Goal: Information Seeking & Learning: Learn about a topic

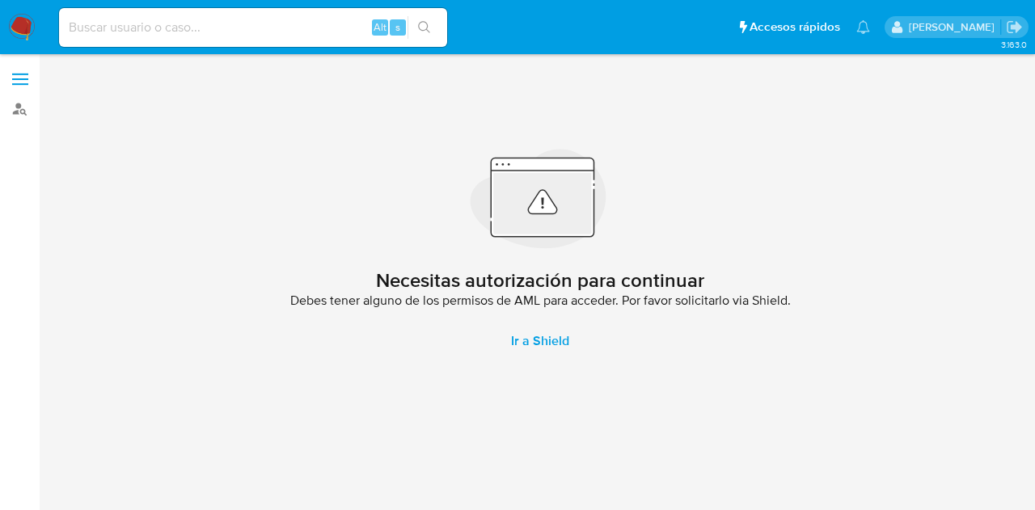
click at [32, 29] on img at bounding box center [21, 27] width 27 height 27
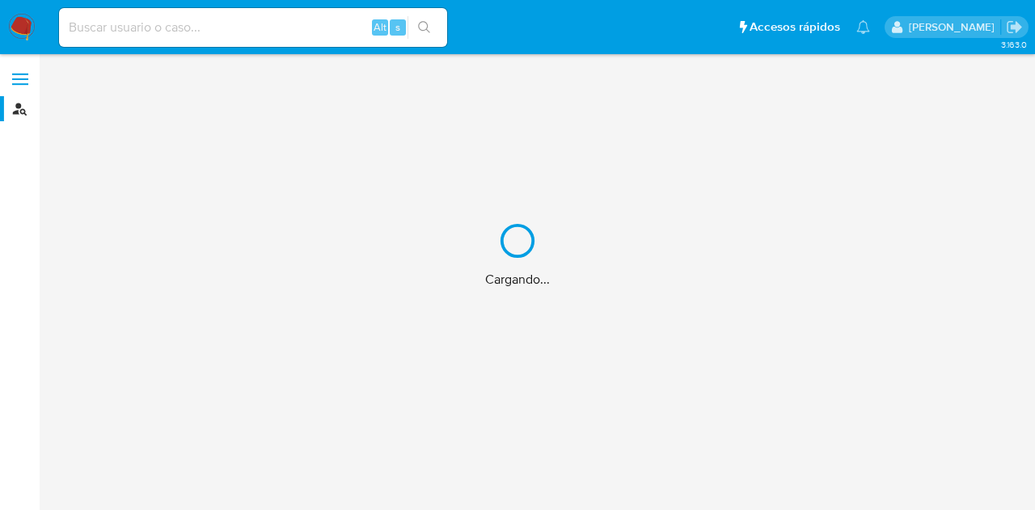
click at [29, 109] on div "Cargando..." at bounding box center [517, 255] width 1035 height 510
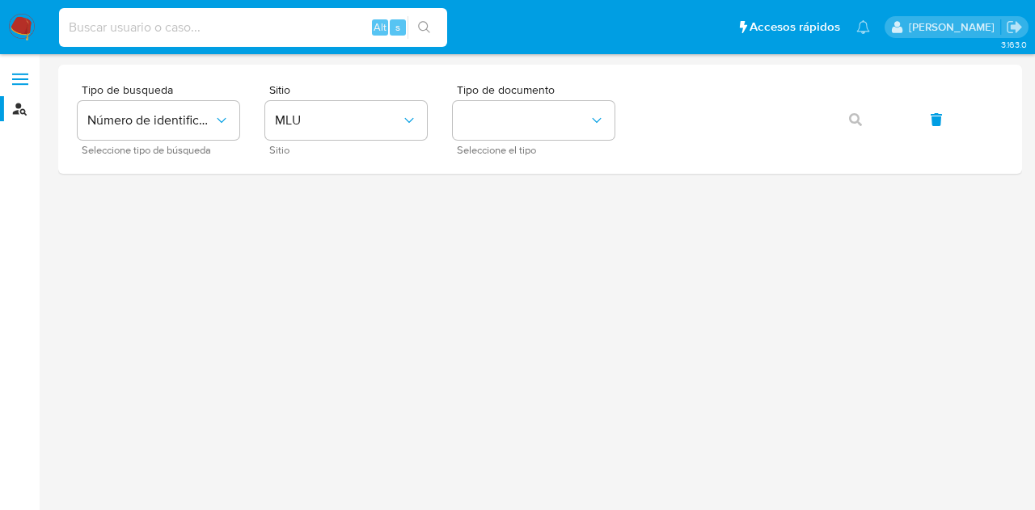
click at [163, 17] on input at bounding box center [253, 27] width 388 height 21
paste input "2554158"
type input "2554158"
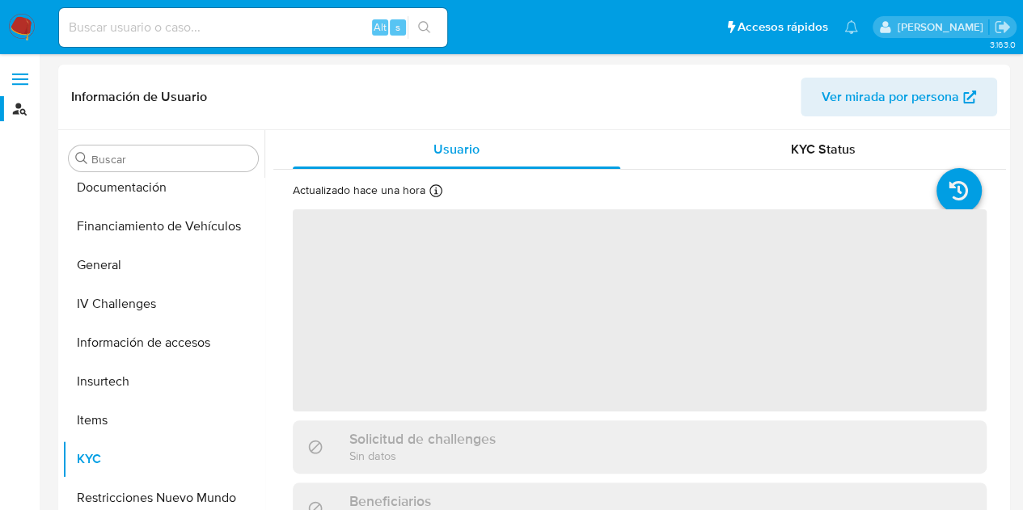
scroll to position [412, 0]
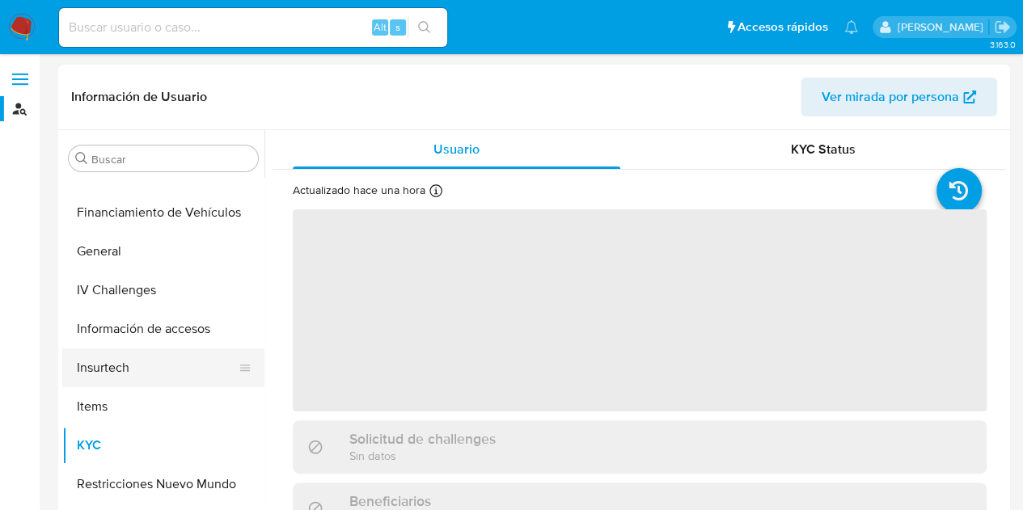
select select "10"
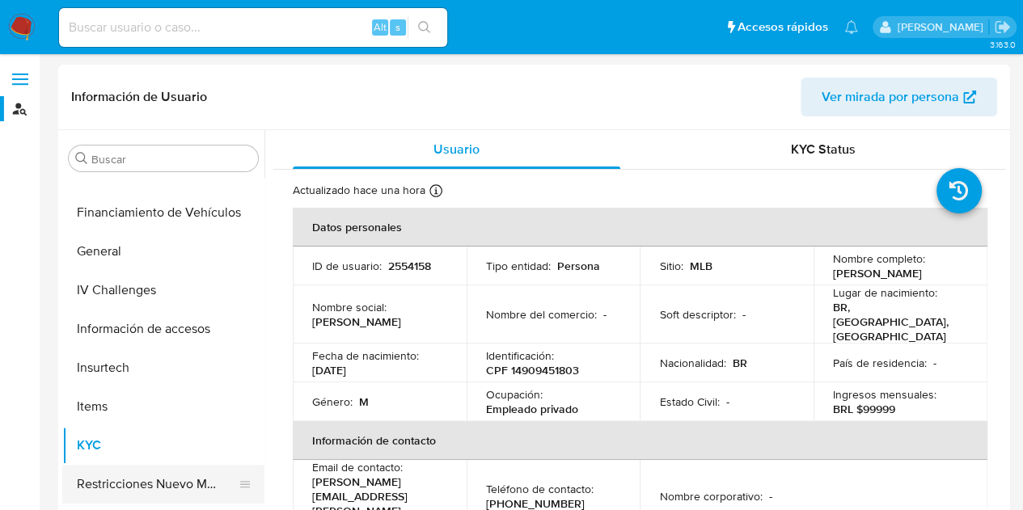
click at [125, 496] on button "Restricciones Nuevo Mundo" at bounding box center [156, 484] width 189 height 39
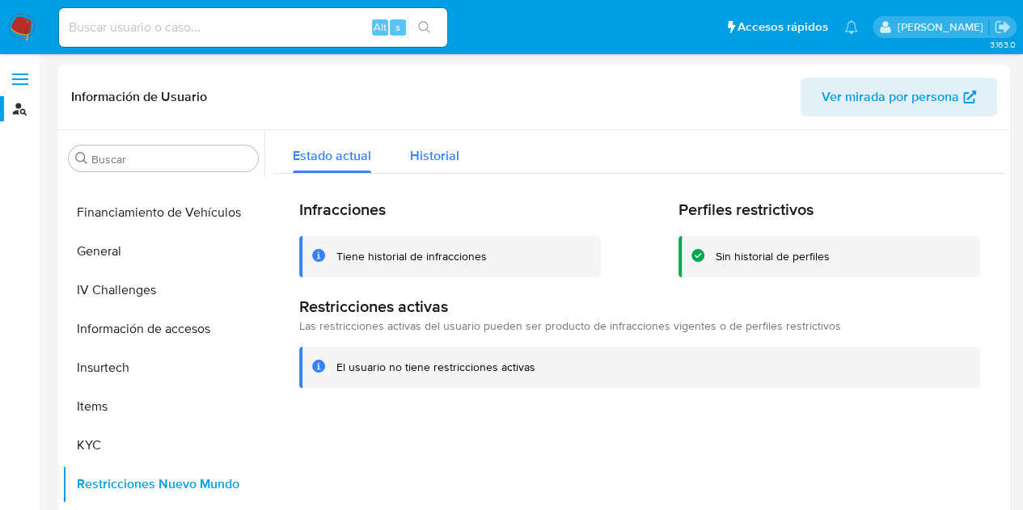
click at [411, 146] on span "Historial" at bounding box center [434, 155] width 49 height 19
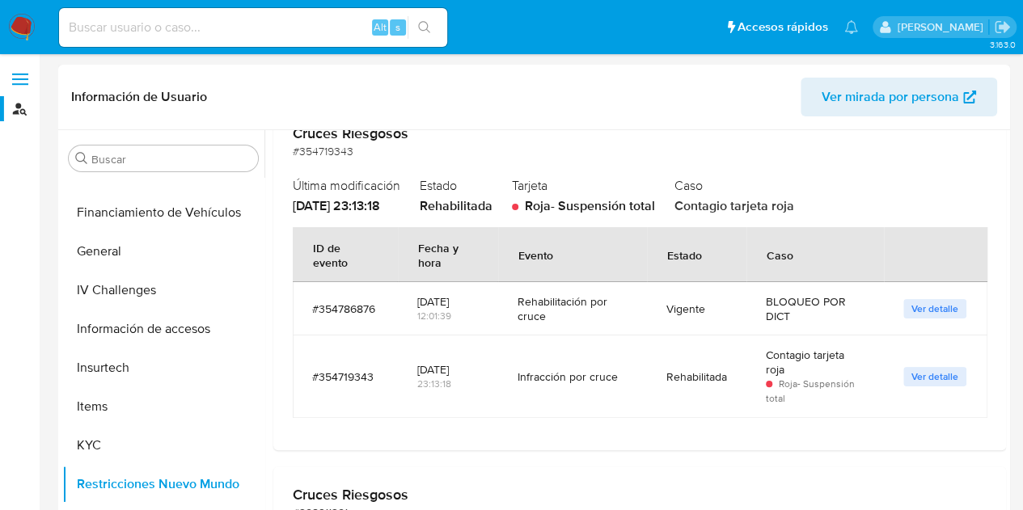
scroll to position [485, 0]
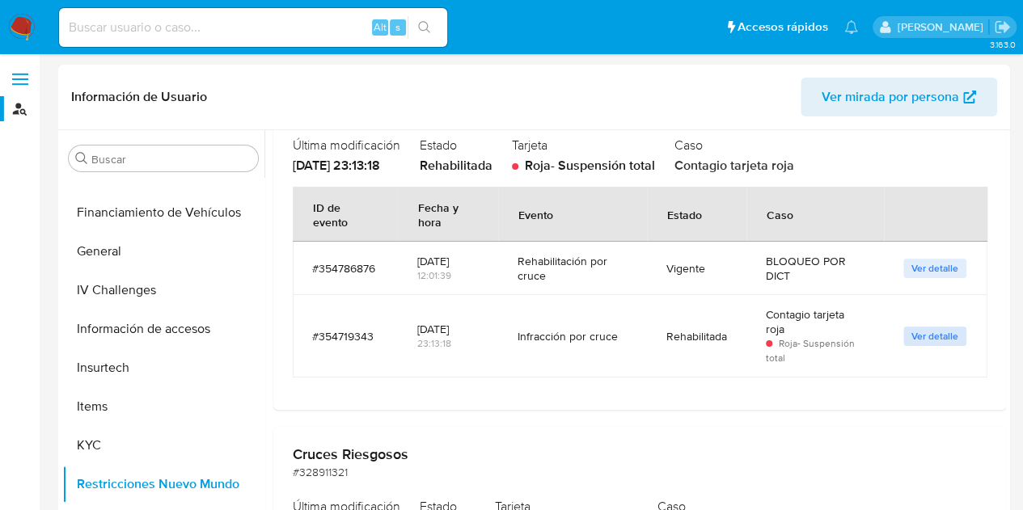
click at [920, 336] on span "Ver detalle" at bounding box center [934, 336] width 47 height 16
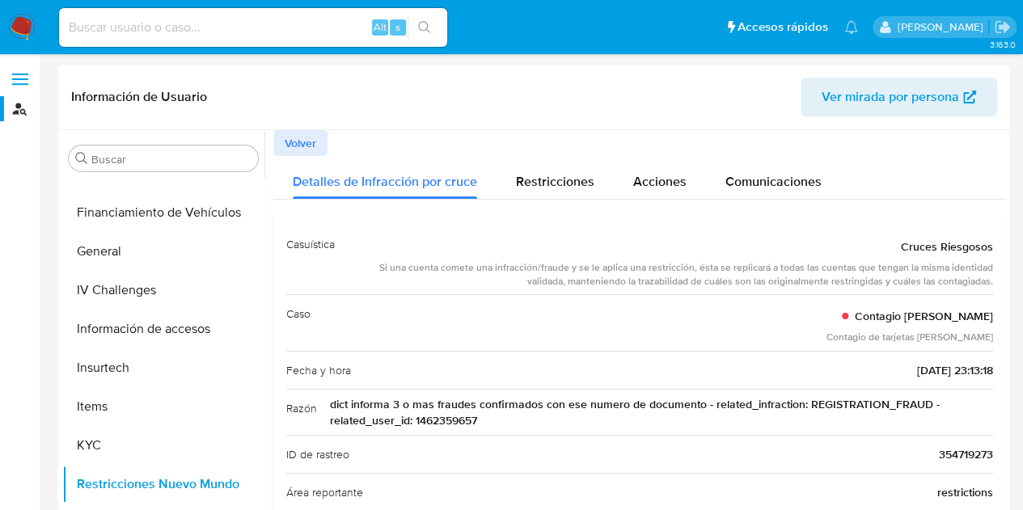
scroll to position [81, 0]
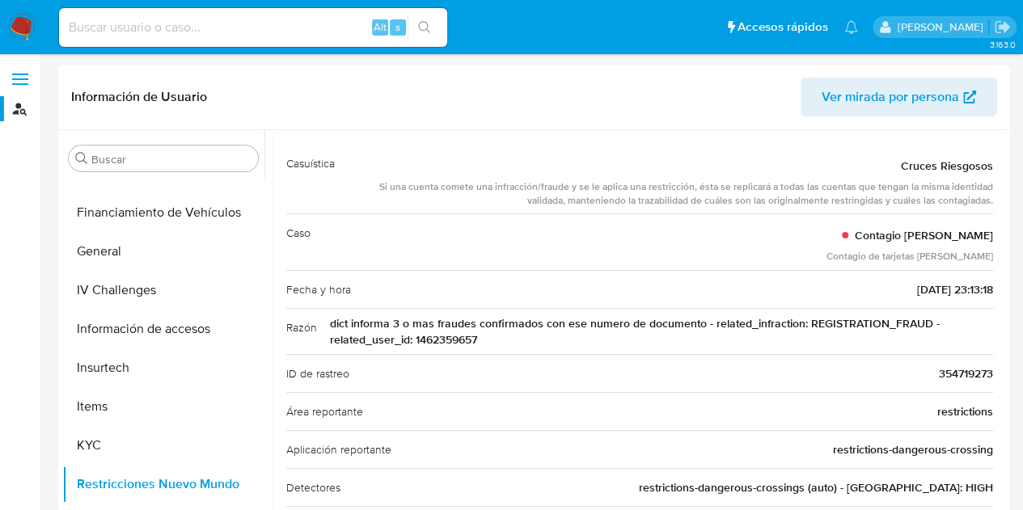
click at [465, 339] on span "dict informa 3 o mas fraudes confirmados con ese numero de documento - related_…" at bounding box center [661, 331] width 663 height 32
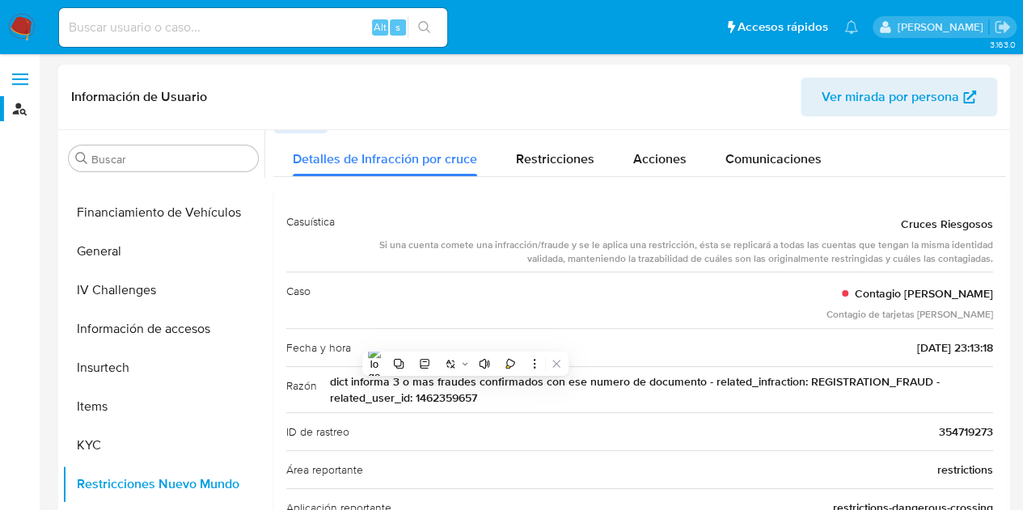
scroll to position [0, 0]
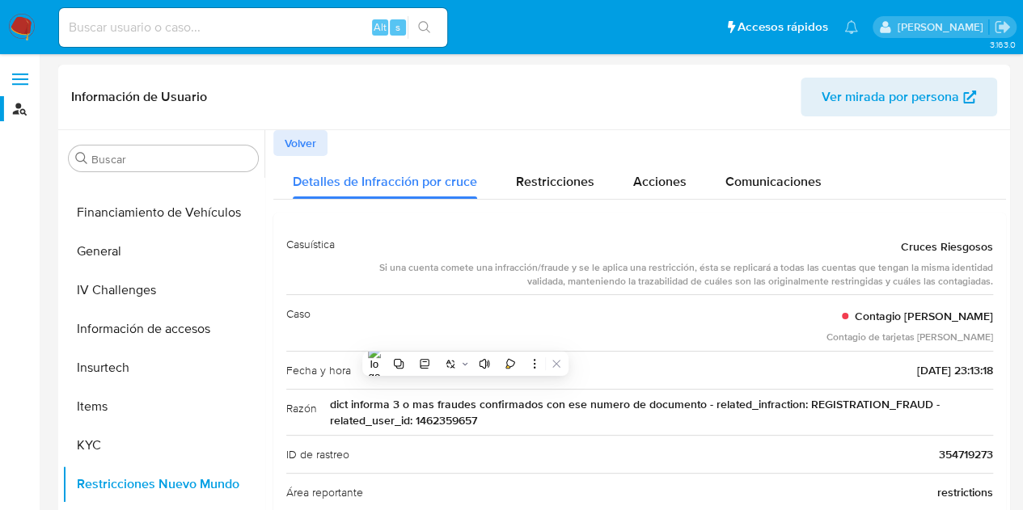
click at [325, 142] on button "Volver" at bounding box center [300, 143] width 54 height 26
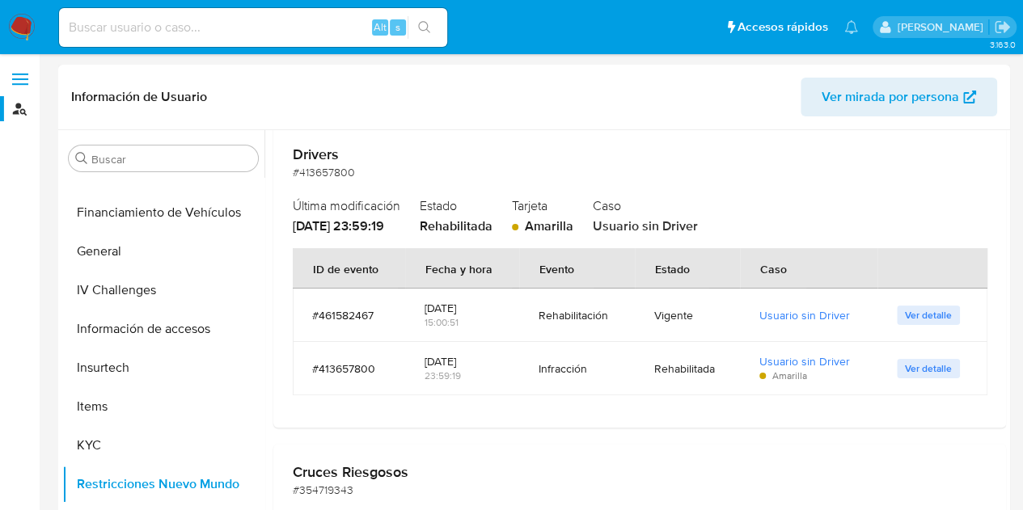
scroll to position [81, 0]
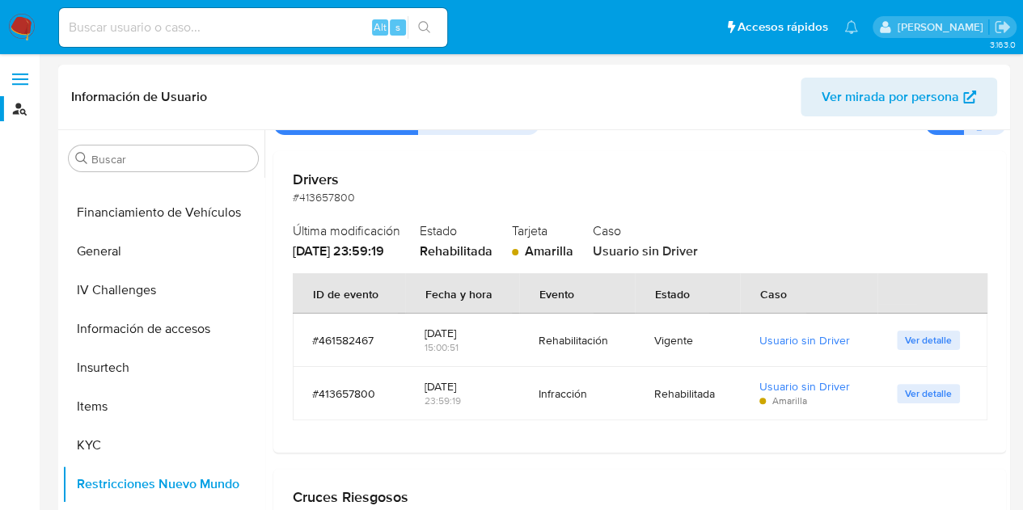
click at [456, 332] on div "14/10/2025" at bounding box center [462, 333] width 75 height 15
click at [623, 331] on td "Rehabilitación" at bounding box center [576, 340] width 115 height 53
click at [897, 335] on button "Ver detalle" at bounding box center [928, 340] width 63 height 19
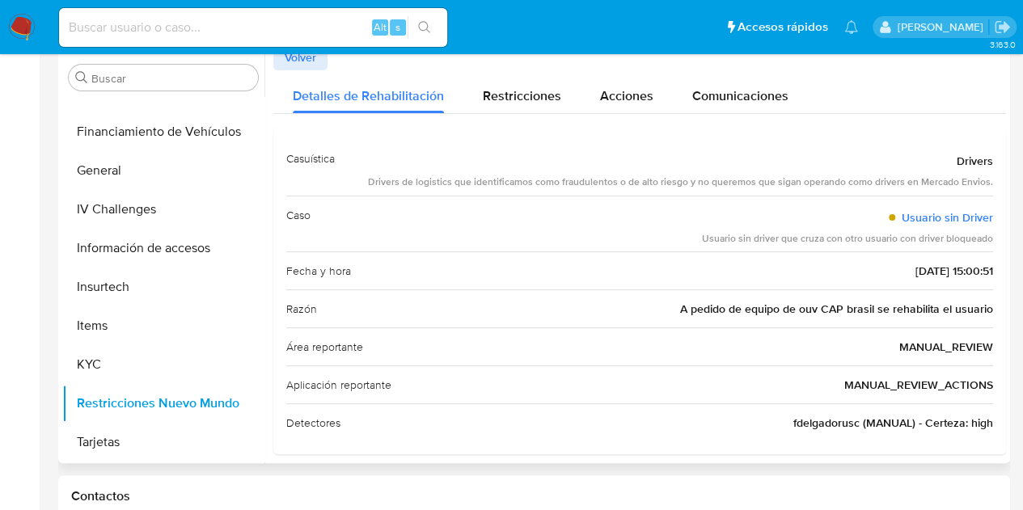
scroll to position [0, 0]
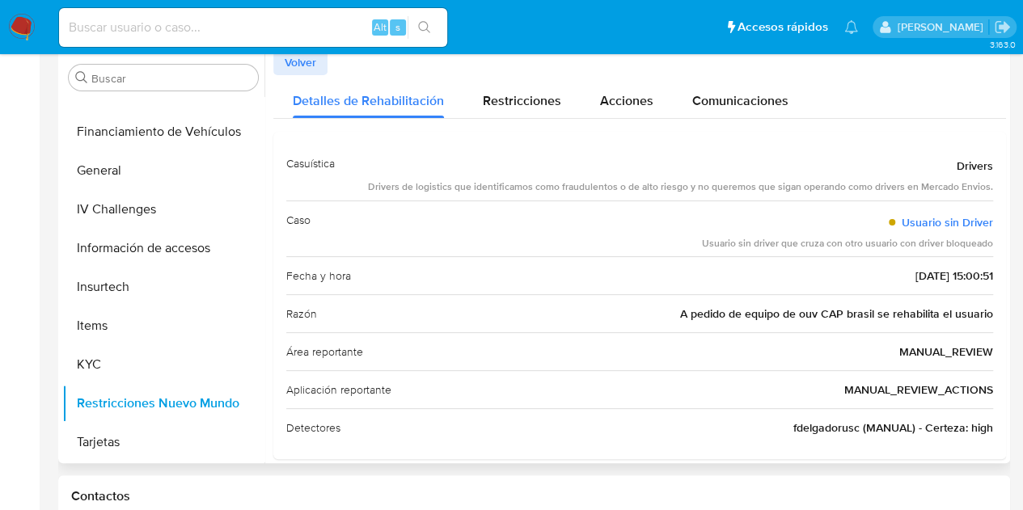
click at [319, 65] on button "Volver" at bounding box center [300, 62] width 54 height 26
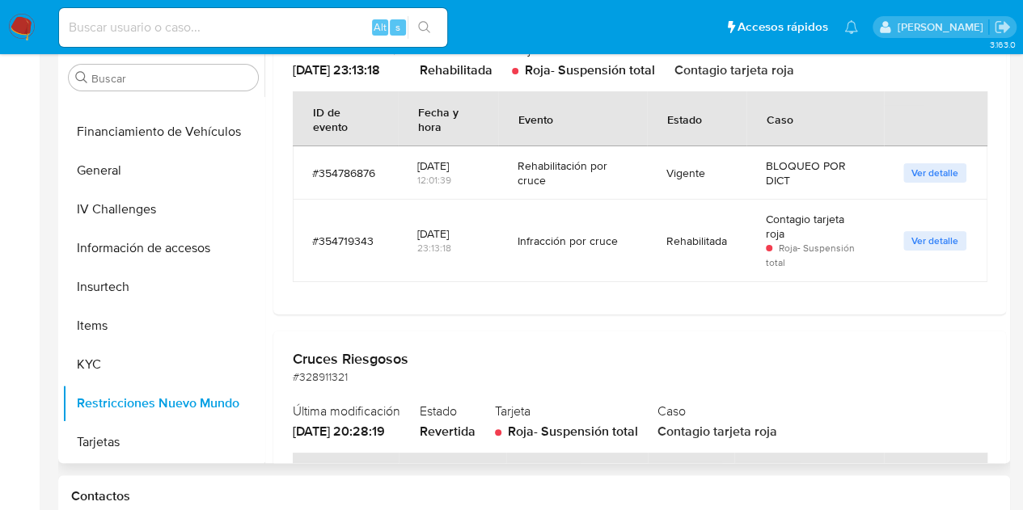
scroll to position [366, 0]
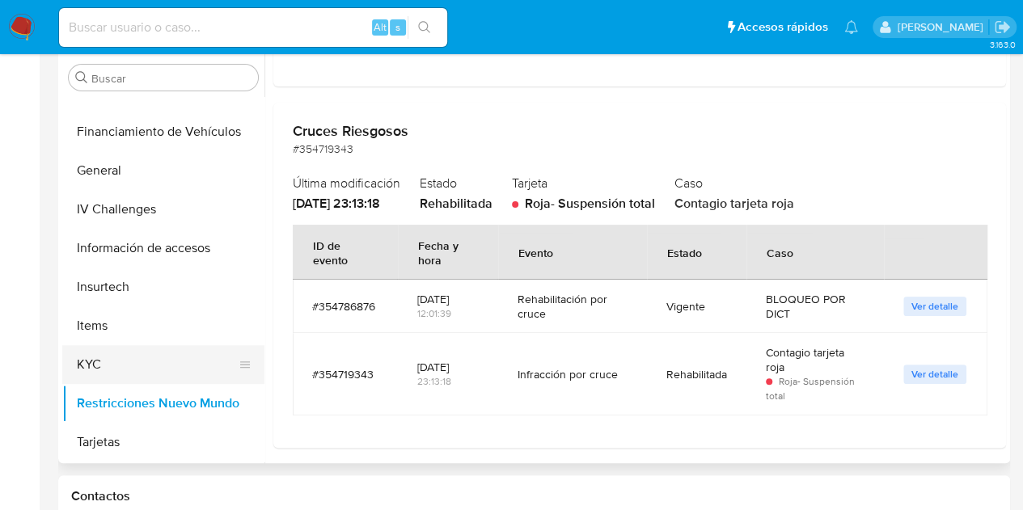
click at [128, 373] on button "KYC" at bounding box center [156, 364] width 189 height 39
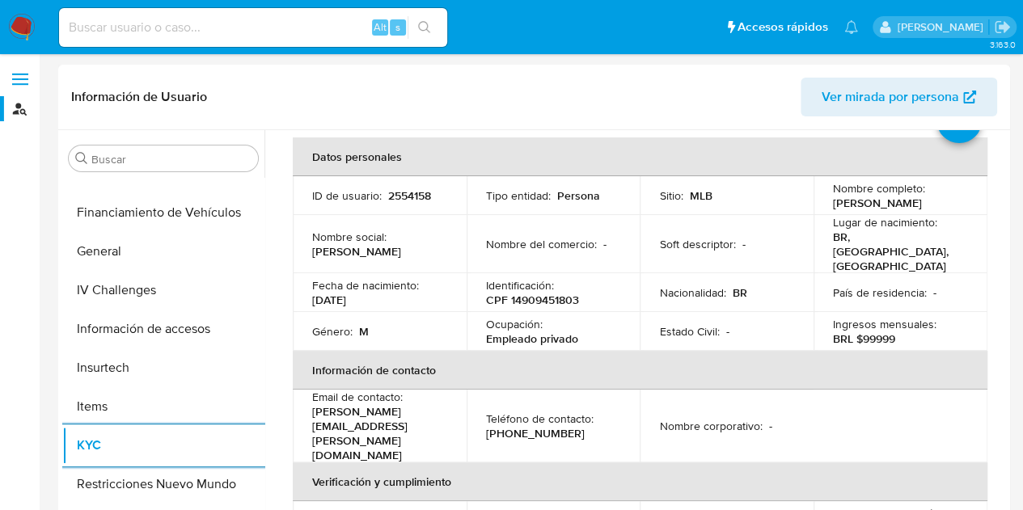
scroll to position [162, 0]
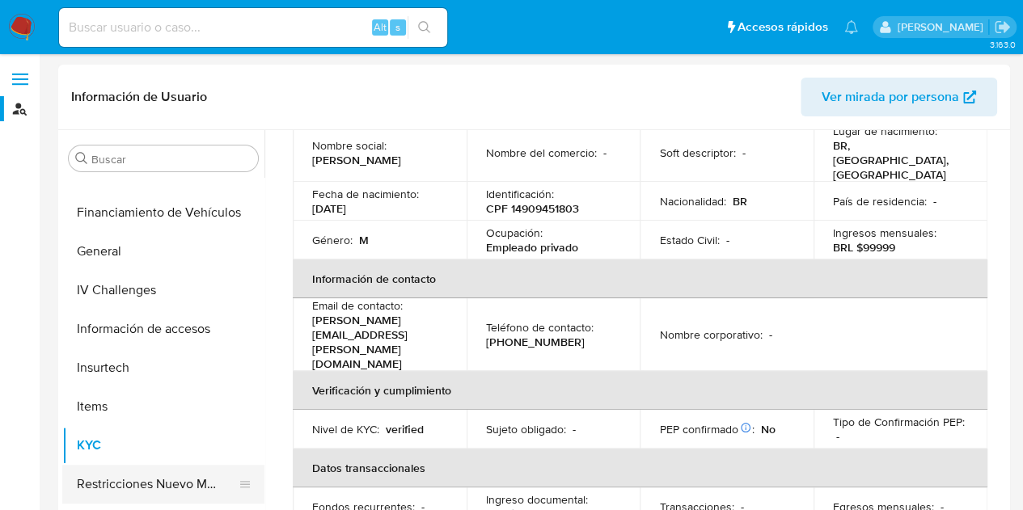
click at [180, 473] on button "Restricciones Nuevo Mundo" at bounding box center [156, 484] width 189 height 39
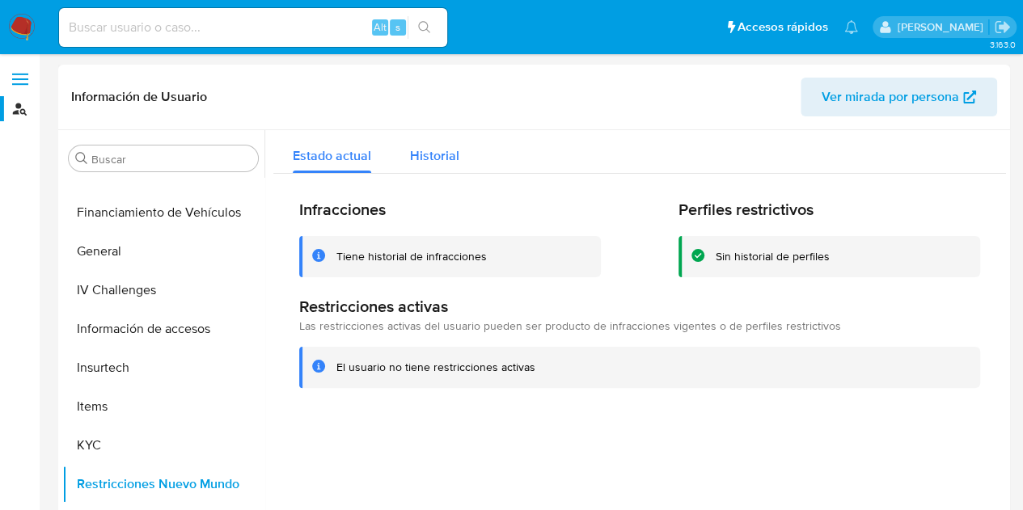
click at [437, 153] on span "Historial" at bounding box center [434, 155] width 49 height 19
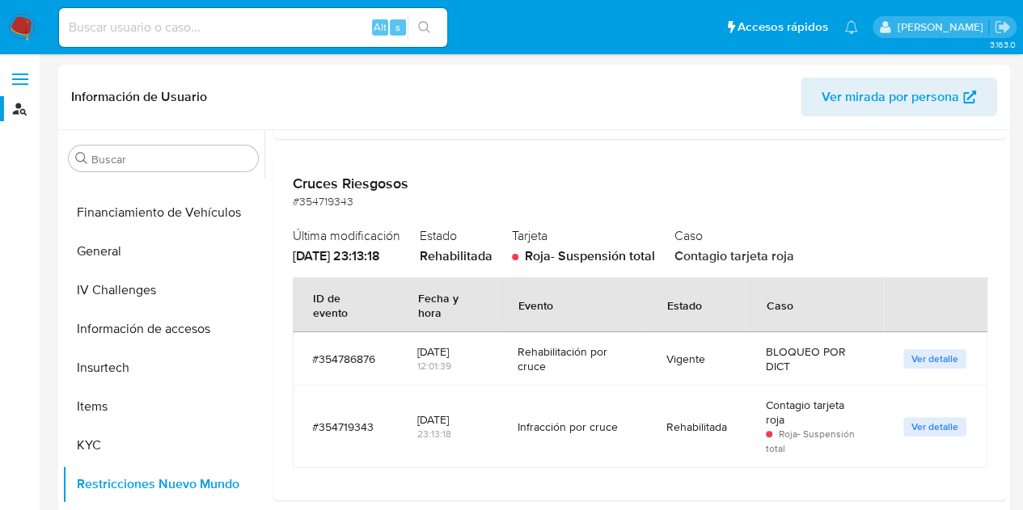
scroll to position [485, 0]
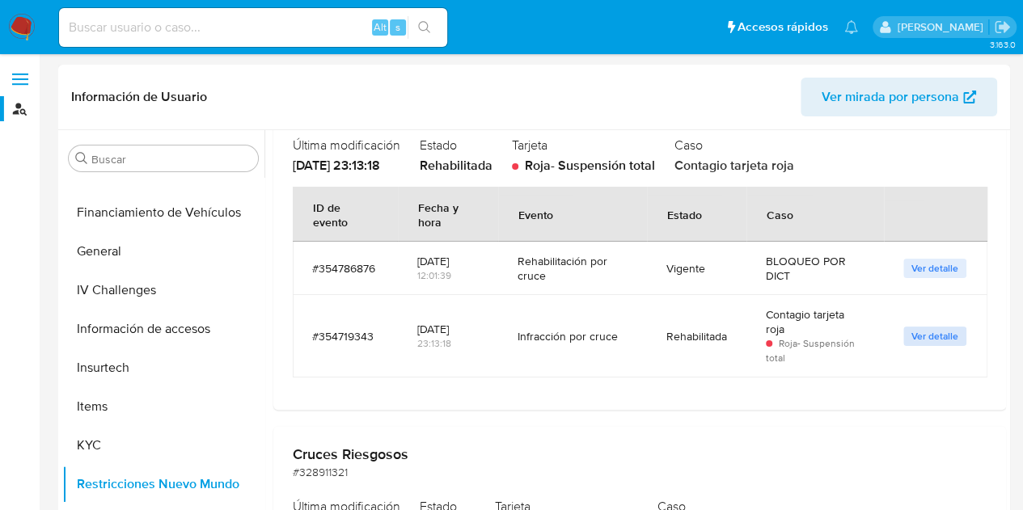
click at [923, 340] on span "Ver detalle" at bounding box center [934, 336] width 47 height 16
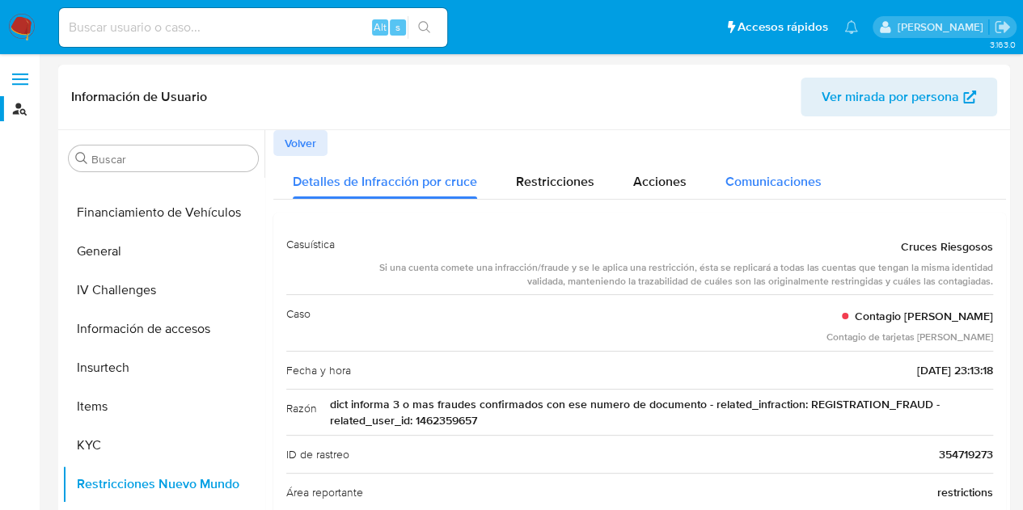
click at [763, 185] on span "Comunicaciones" at bounding box center [773, 181] width 96 height 19
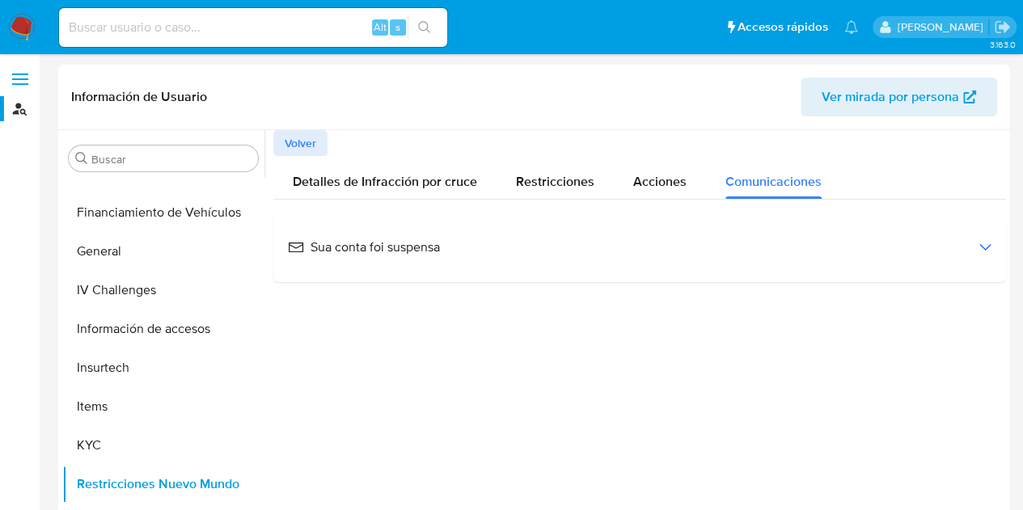
click at [415, 255] on span "Sua conta foi suspensa" at bounding box center [364, 248] width 152 height 18
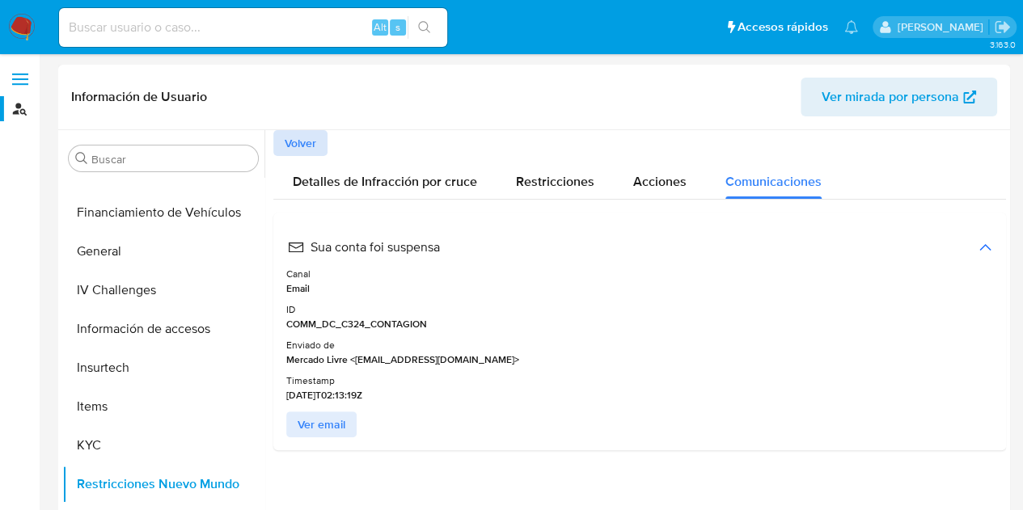
click at [315, 137] on span "Volver" at bounding box center [301, 143] width 32 height 23
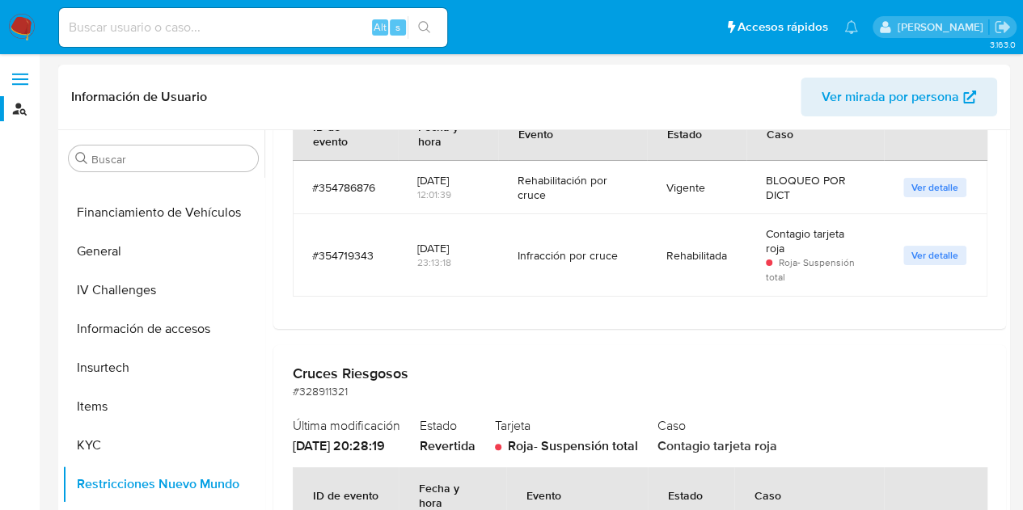
scroll to position [690, 0]
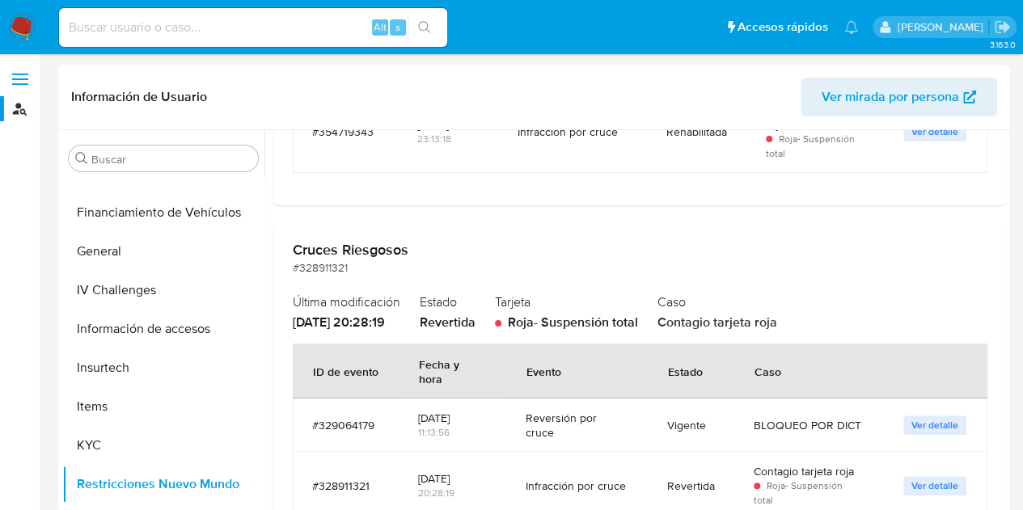
click at [916, 417] on span "Ver detalle" at bounding box center [934, 425] width 47 height 16
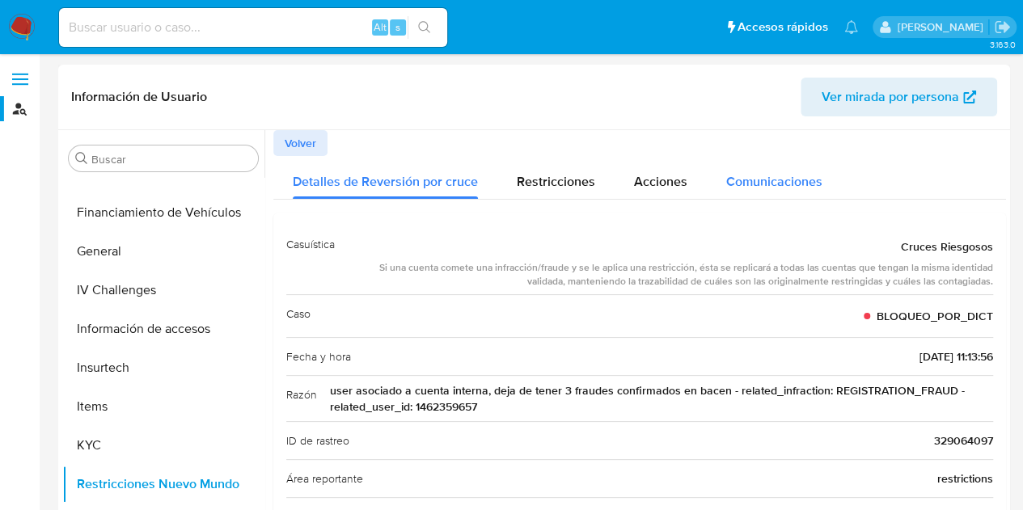
click at [779, 196] on div "Comunicaciones" at bounding box center [774, 177] width 96 height 43
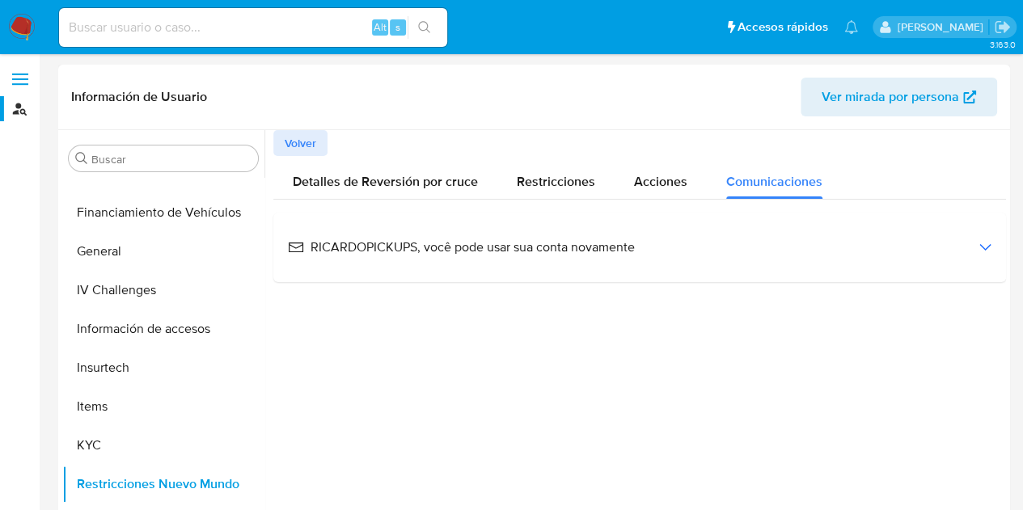
click at [572, 259] on div "RICARDOPICKUPS, você pode usar sua conta novamente" at bounding box center [639, 248] width 707 height 44
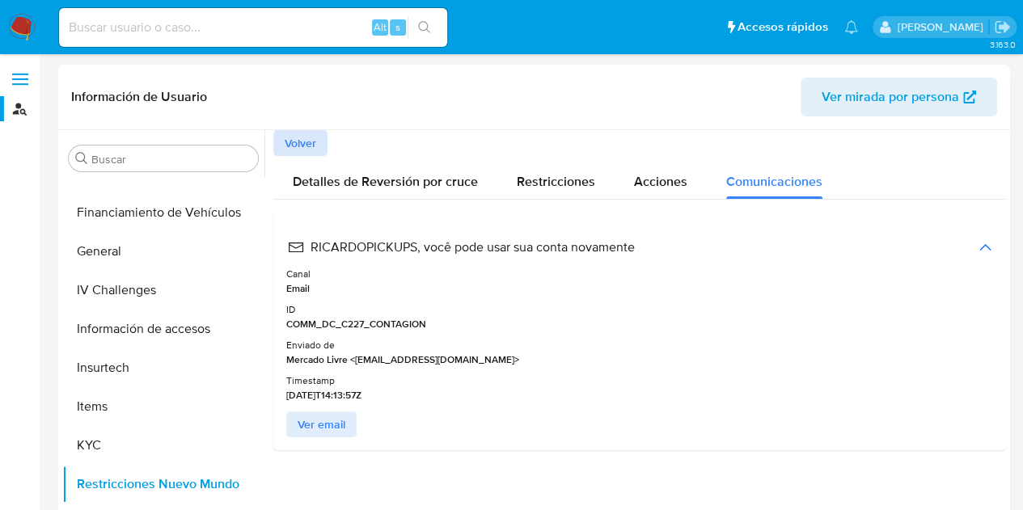
click at [315, 143] on span "Volver" at bounding box center [301, 143] width 32 height 23
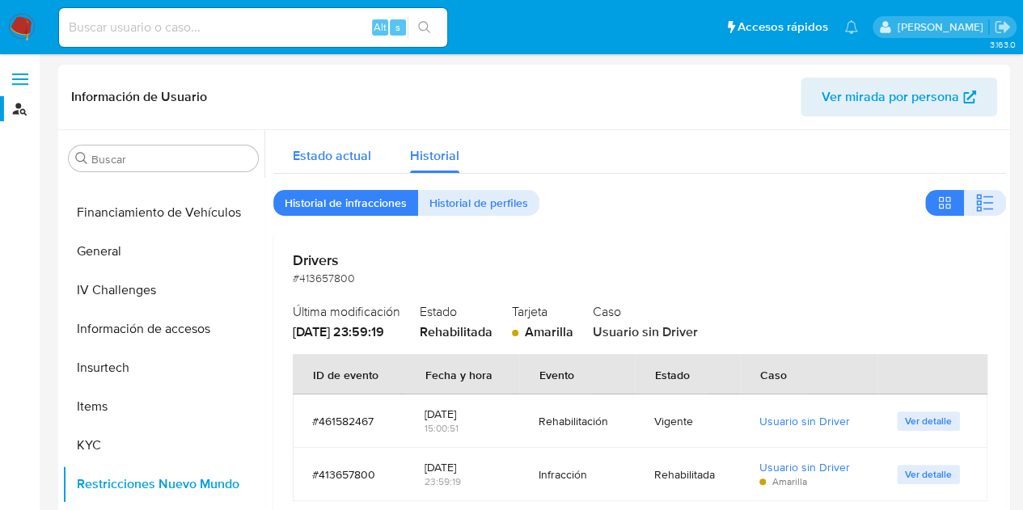
click at [343, 159] on span "Estado actual" at bounding box center [332, 155] width 78 height 19
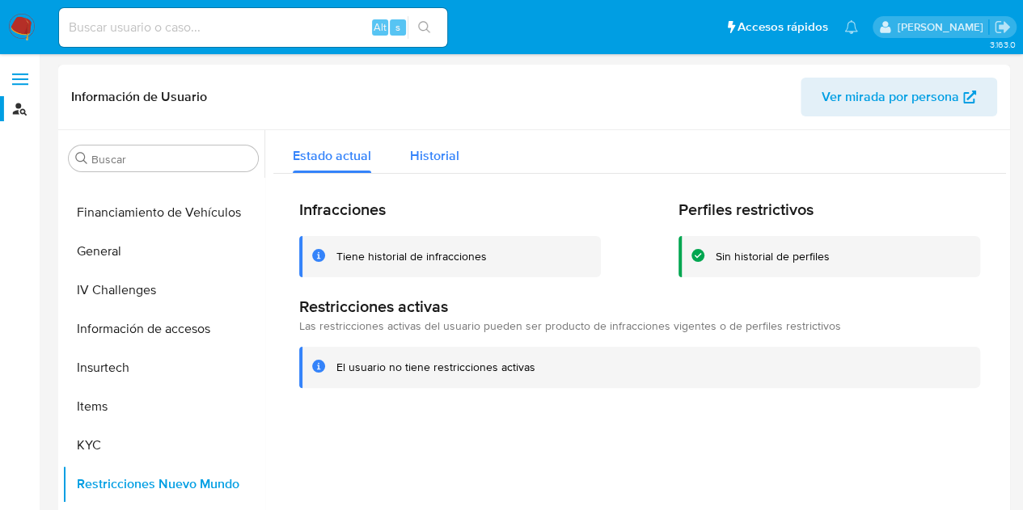
click at [448, 153] on span "Historial" at bounding box center [434, 155] width 49 height 19
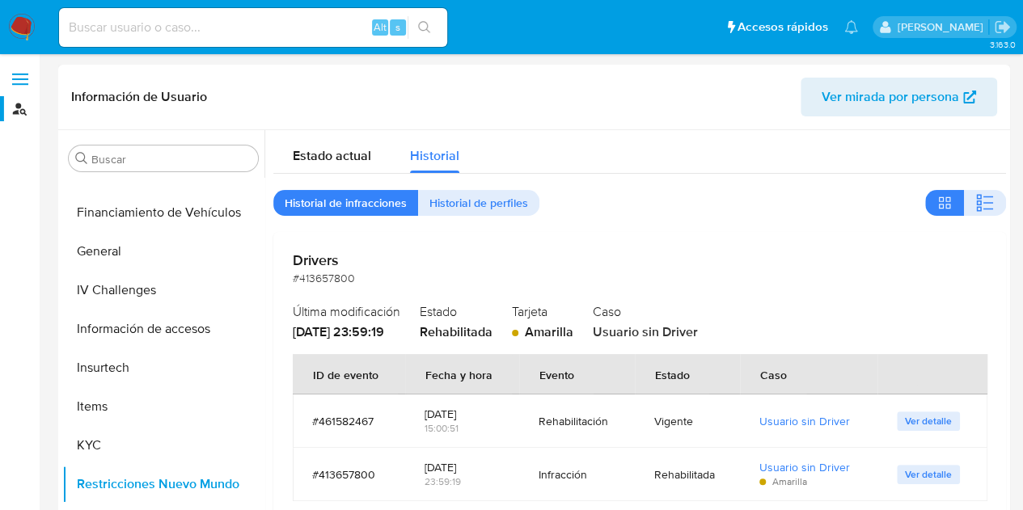
scroll to position [162, 0]
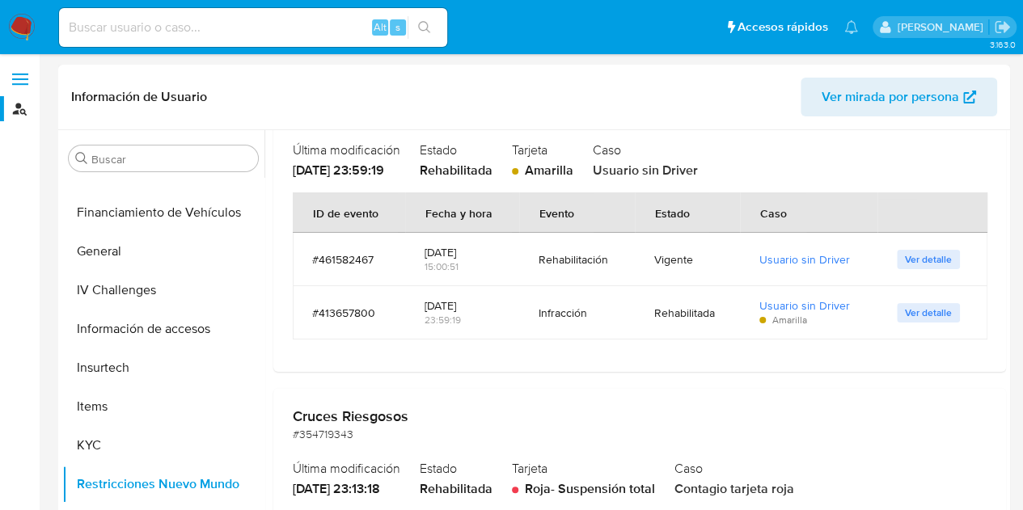
drag, startPoint x: 916, startPoint y: 305, endPoint x: 915, endPoint y: 314, distance: 8.9
click at [916, 309] on span "Ver detalle" at bounding box center [928, 313] width 47 height 16
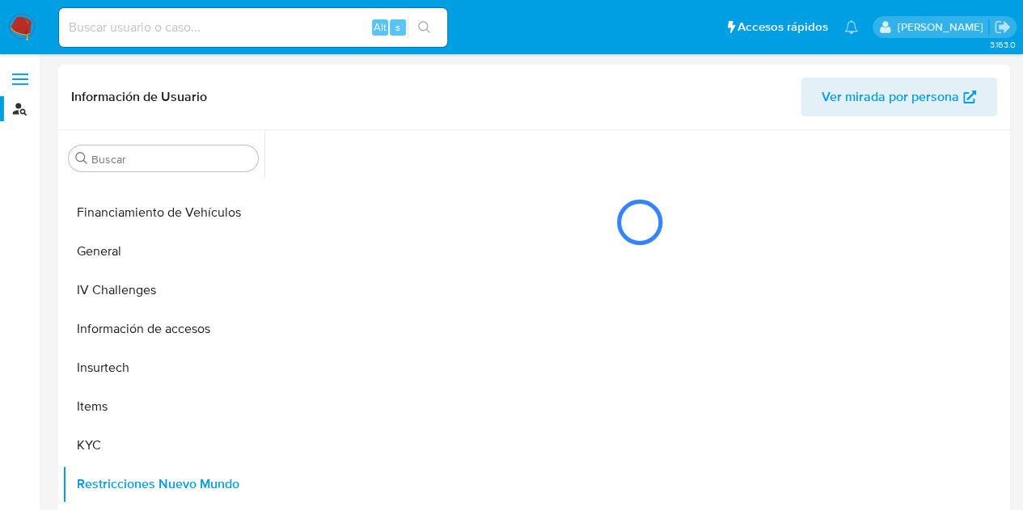
scroll to position [0, 0]
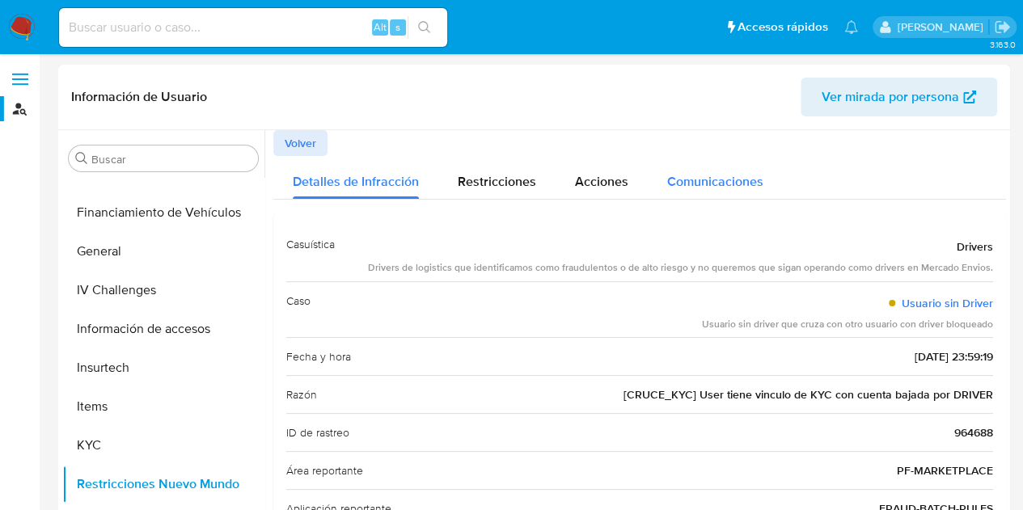
click at [655, 192] on button "Comunicaciones" at bounding box center [715, 177] width 135 height 43
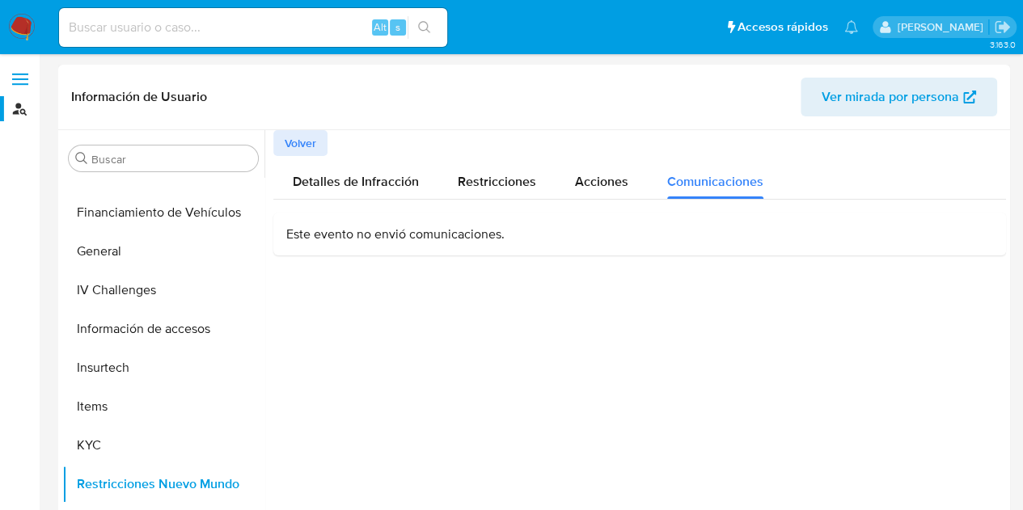
click at [411, 230] on p "Este evento no envió comunicaciones." at bounding box center [639, 235] width 707 height 18
click at [308, 143] on span "Volver" at bounding box center [301, 143] width 32 height 23
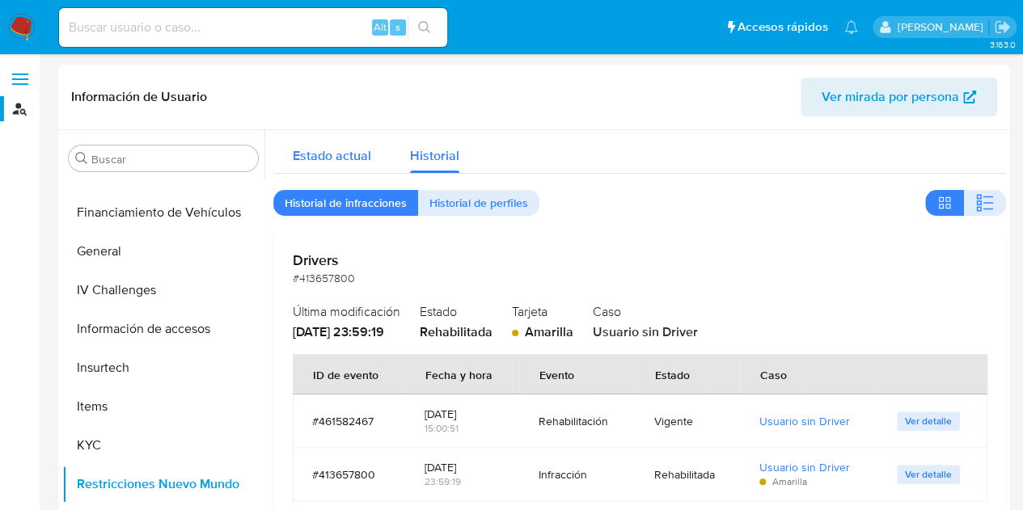
click at [338, 151] on span "Estado actual" at bounding box center [332, 155] width 78 height 19
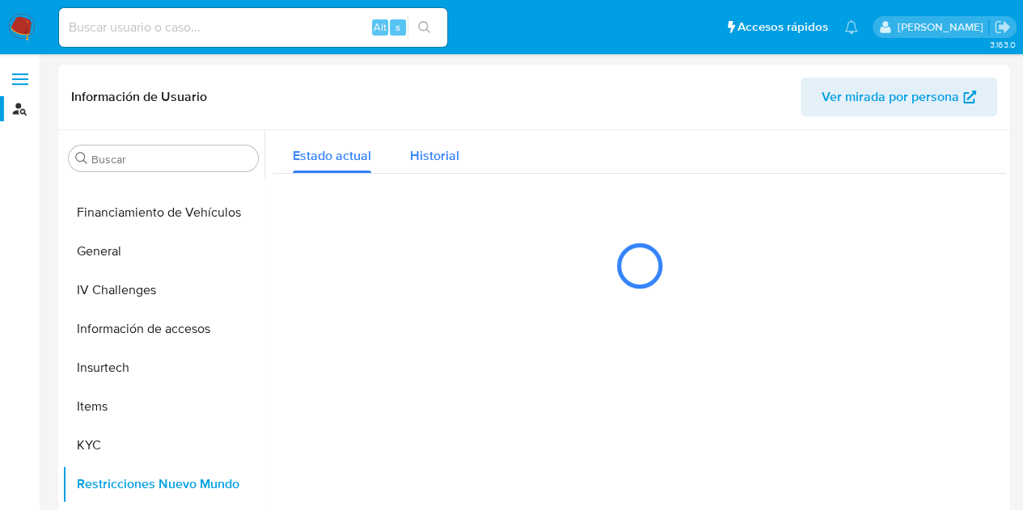
click at [429, 159] on span "Historial" at bounding box center [434, 155] width 49 height 19
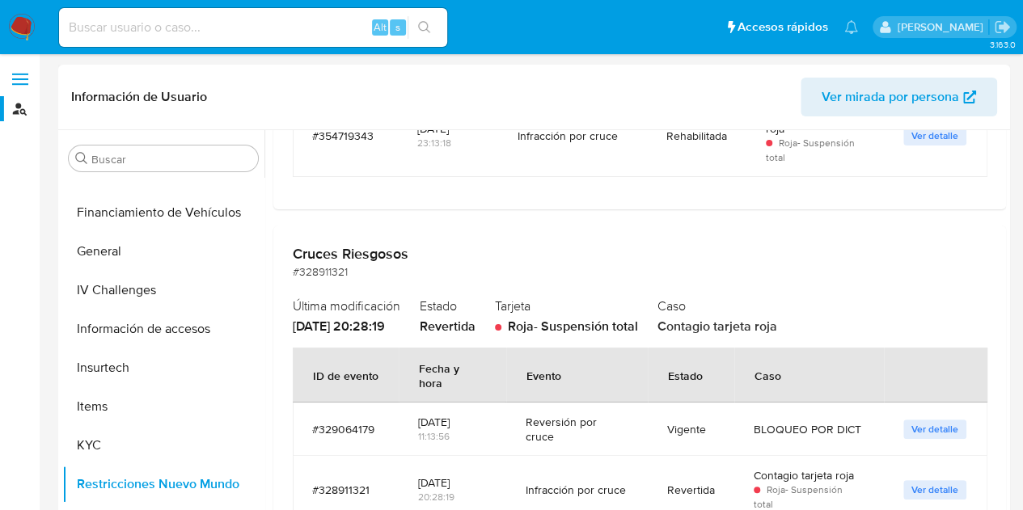
scroll to position [690, 0]
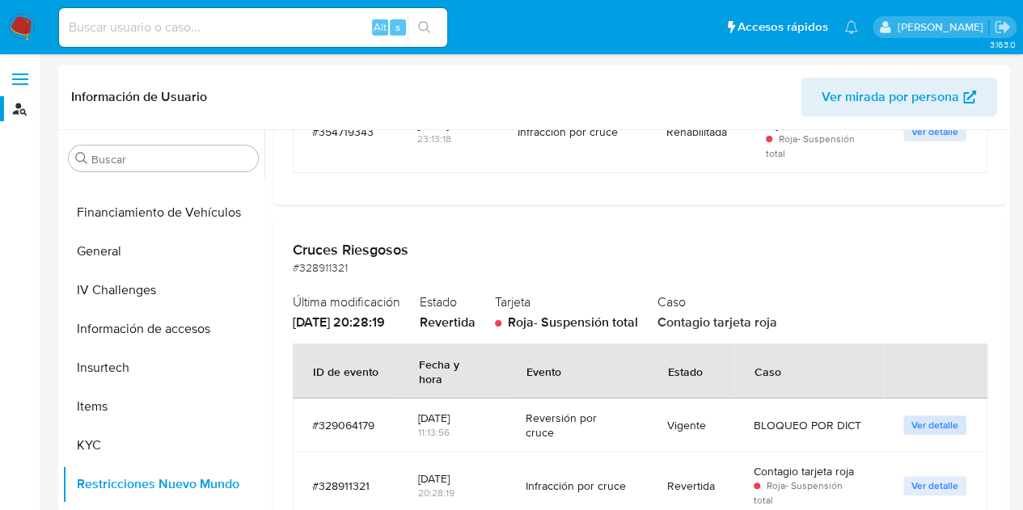
click at [918, 417] on span "Ver detalle" at bounding box center [934, 425] width 47 height 16
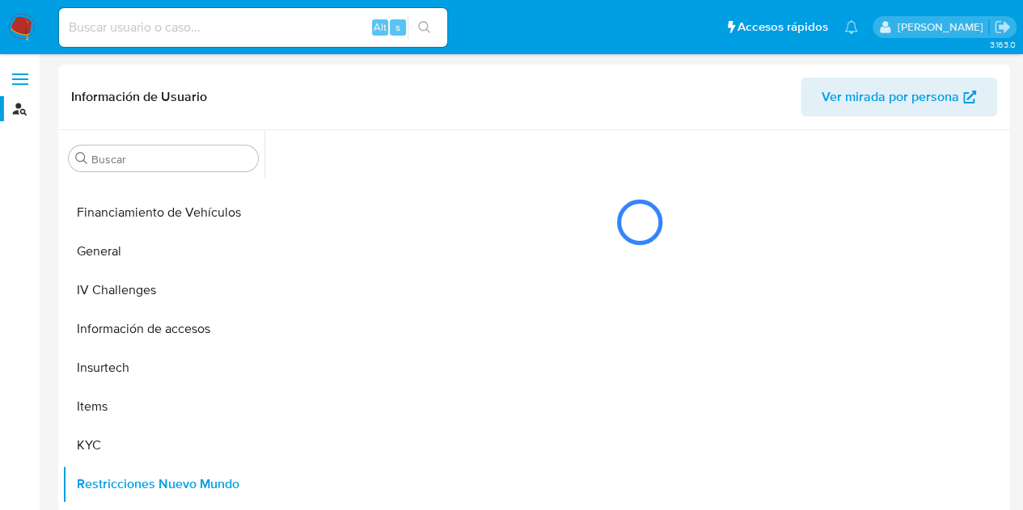
scroll to position [0, 0]
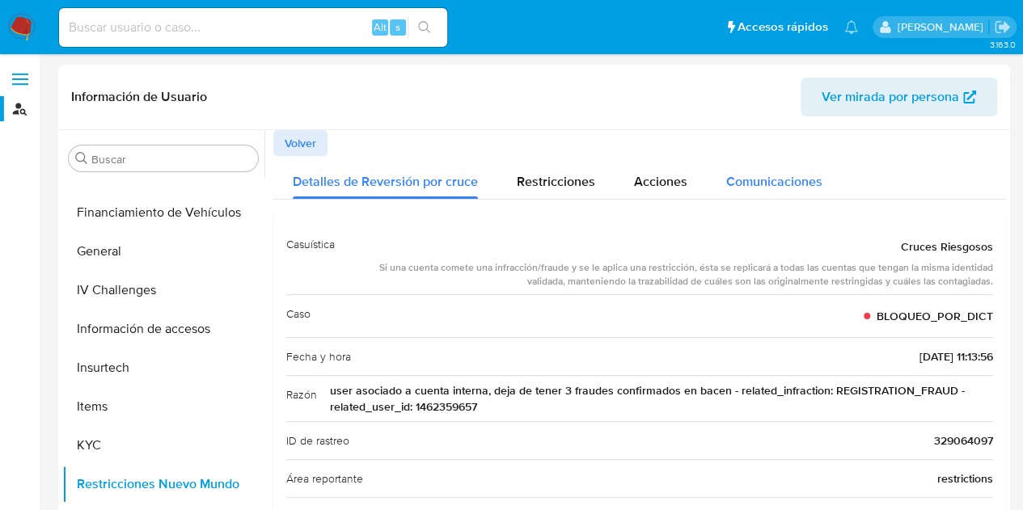
click at [763, 185] on span "Comunicaciones" at bounding box center [774, 181] width 96 height 19
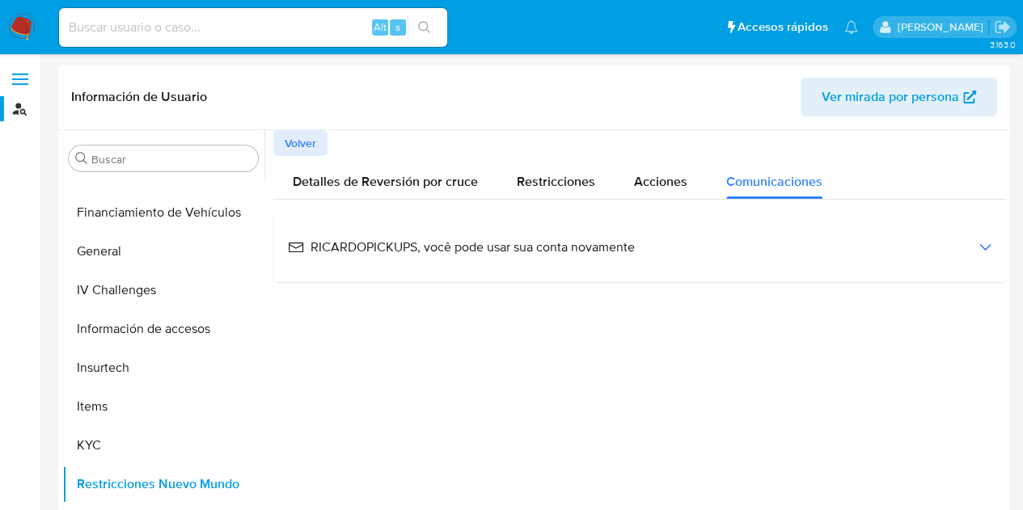
click at [536, 248] on span "RICARDOPICKUPS, você pode usar sua conta novamente" at bounding box center [461, 248] width 347 height 18
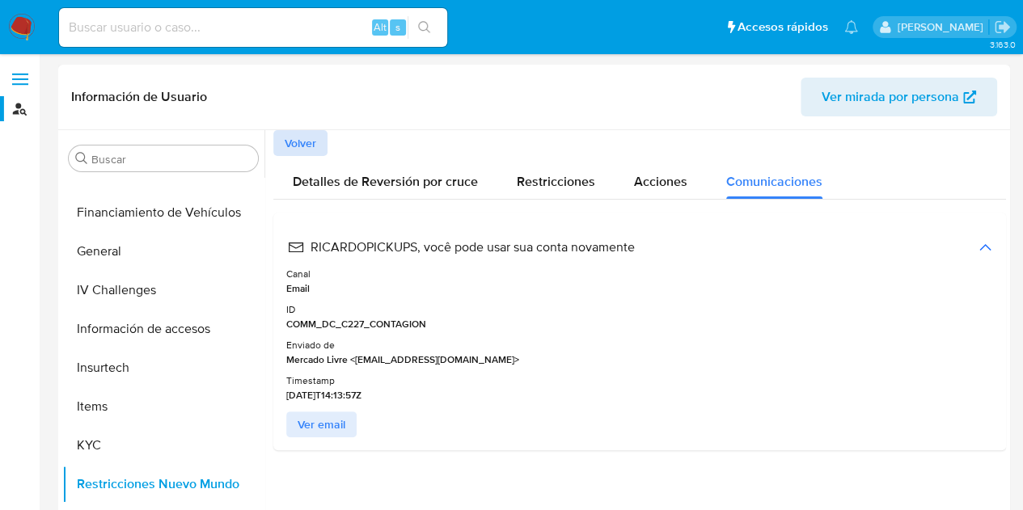
click at [316, 146] on span "Volver" at bounding box center [301, 143] width 32 height 23
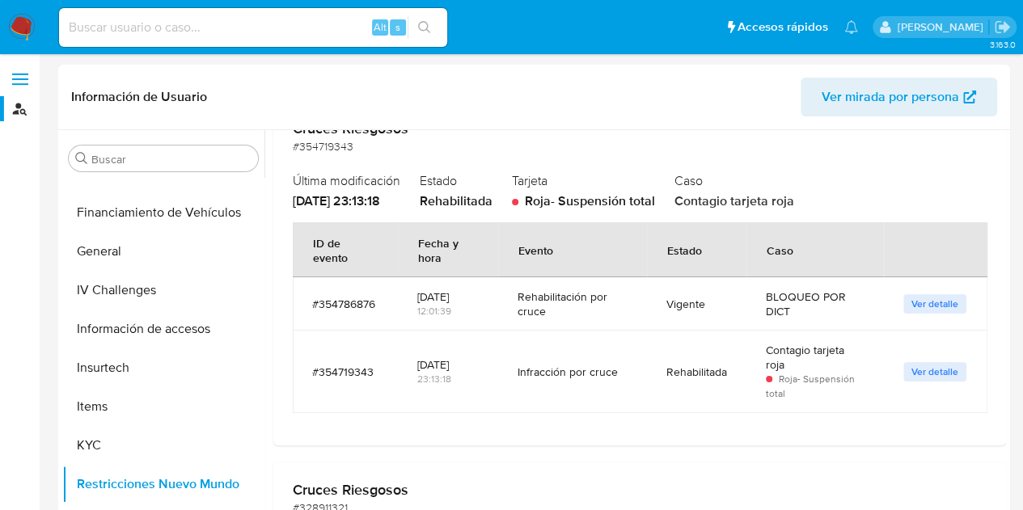
scroll to position [485, 0]
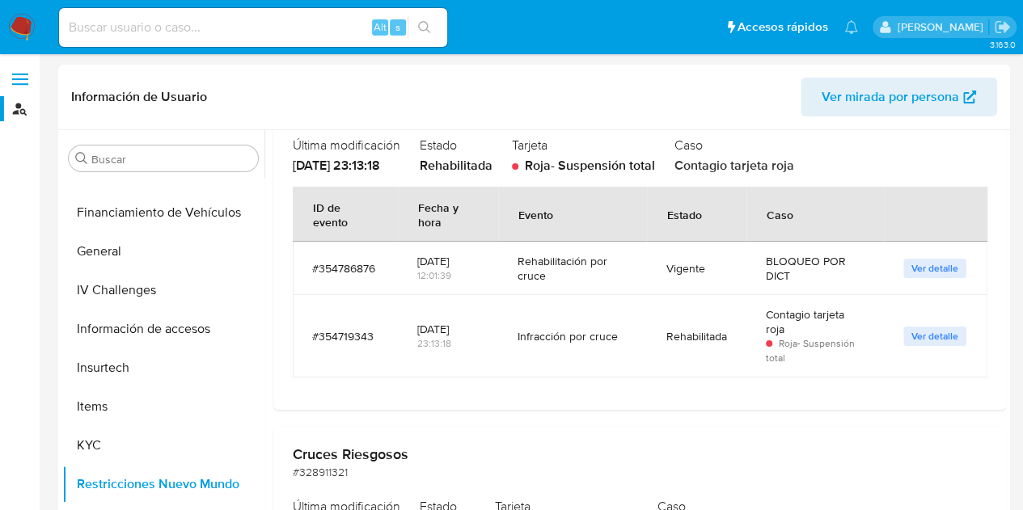
click at [916, 350] on td "Ver detalle" at bounding box center [935, 336] width 103 height 82
click at [922, 339] on span "Ver detalle" at bounding box center [934, 336] width 47 height 16
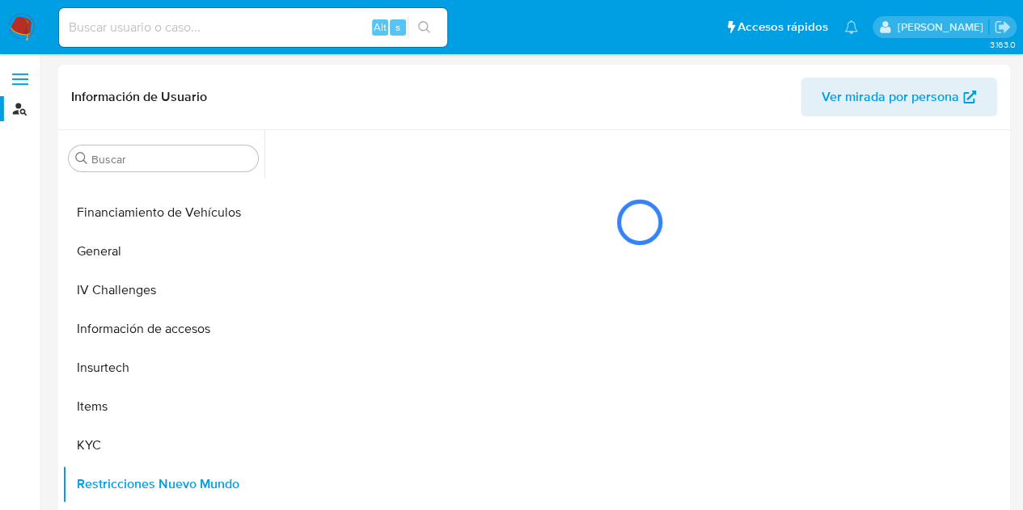
scroll to position [0, 0]
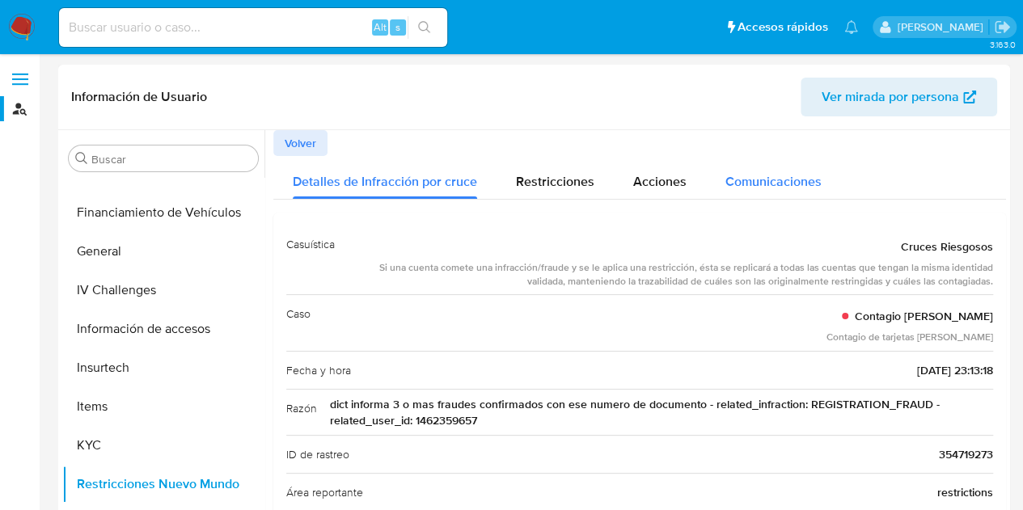
click at [792, 187] on span "Comunicaciones" at bounding box center [773, 181] width 96 height 19
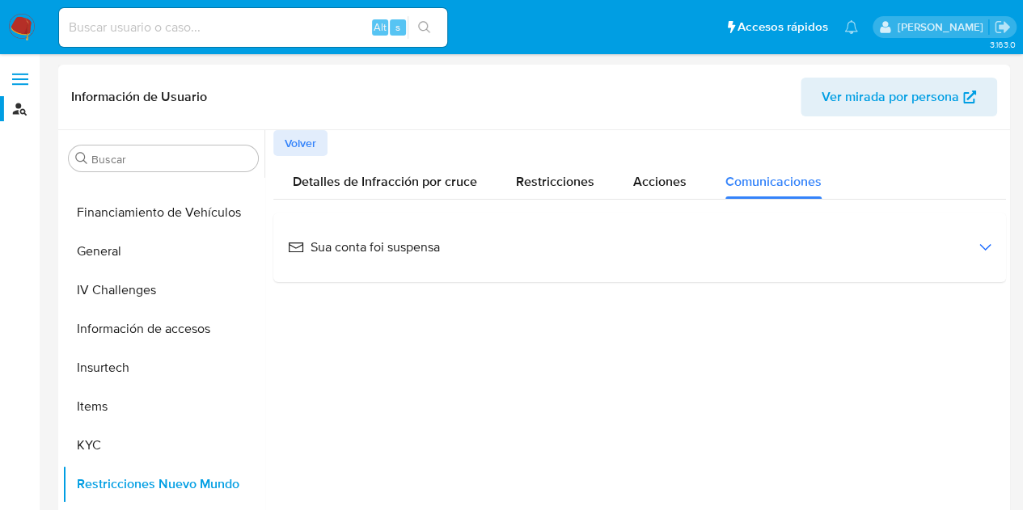
click at [736, 250] on div "Sua conta foi suspensa" at bounding box center [639, 248] width 707 height 44
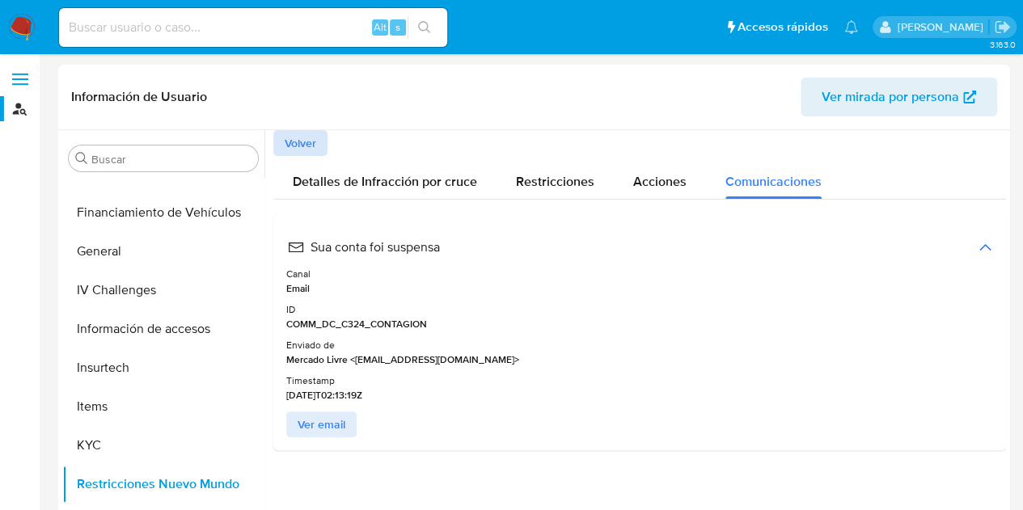
click at [289, 146] on span "Volver" at bounding box center [301, 143] width 32 height 23
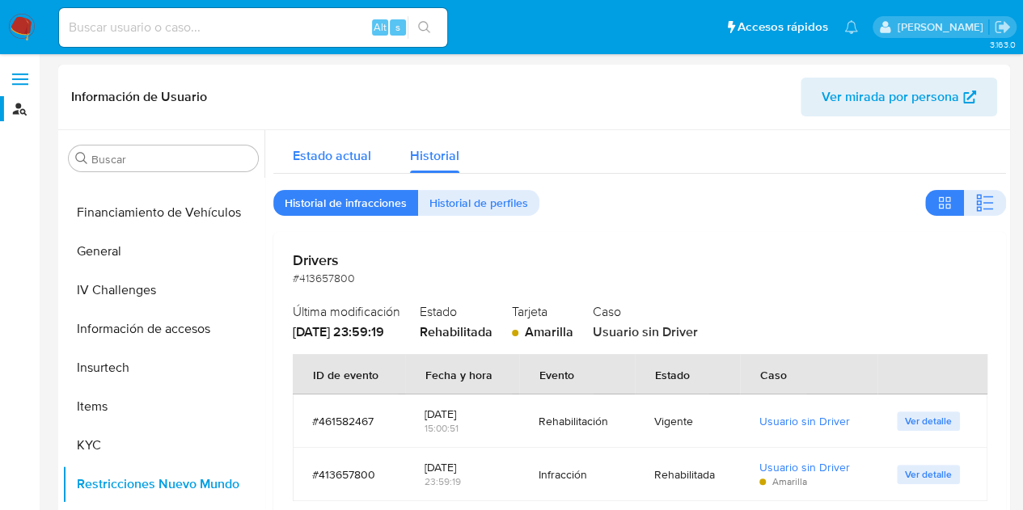
click at [330, 153] on span "Estado actual" at bounding box center [332, 155] width 78 height 19
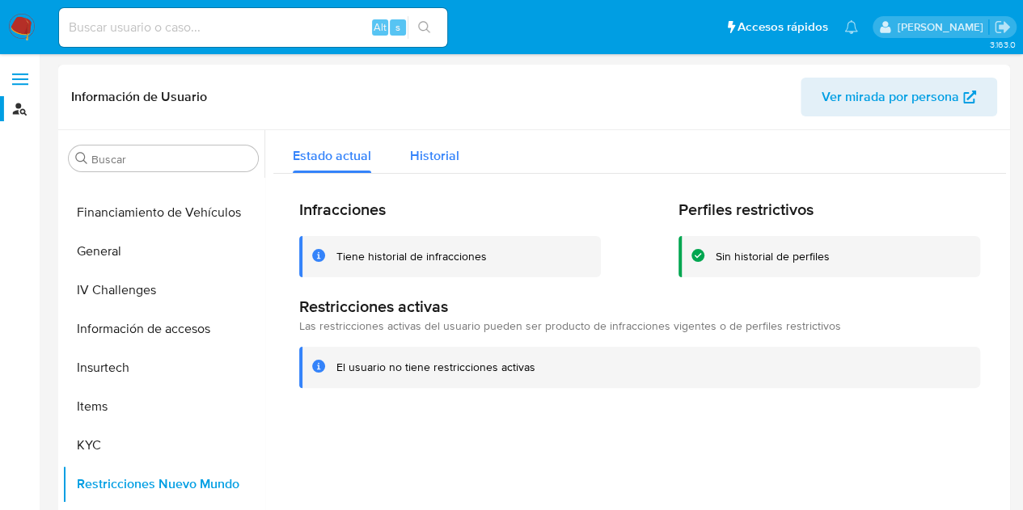
click at [427, 151] on span "Historial" at bounding box center [434, 155] width 49 height 19
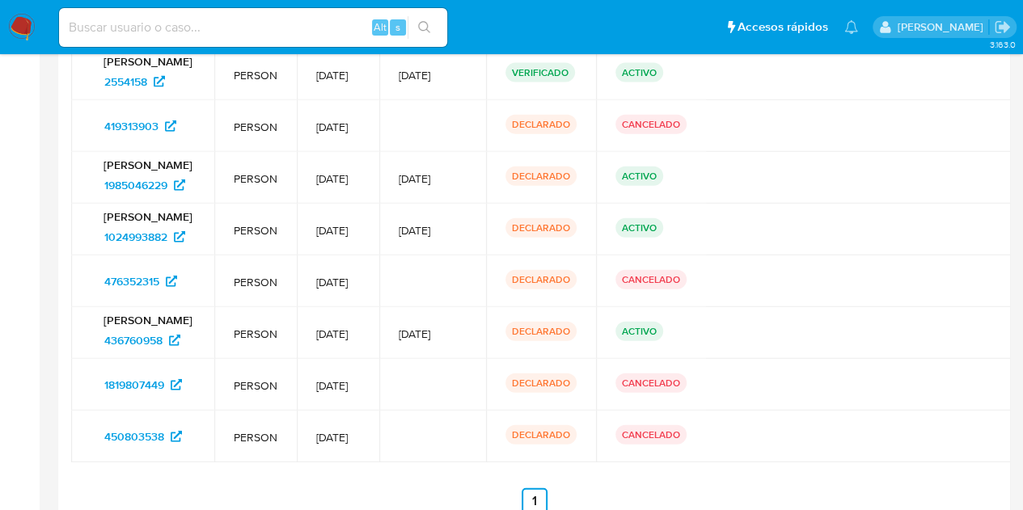
scroll to position [1844, 0]
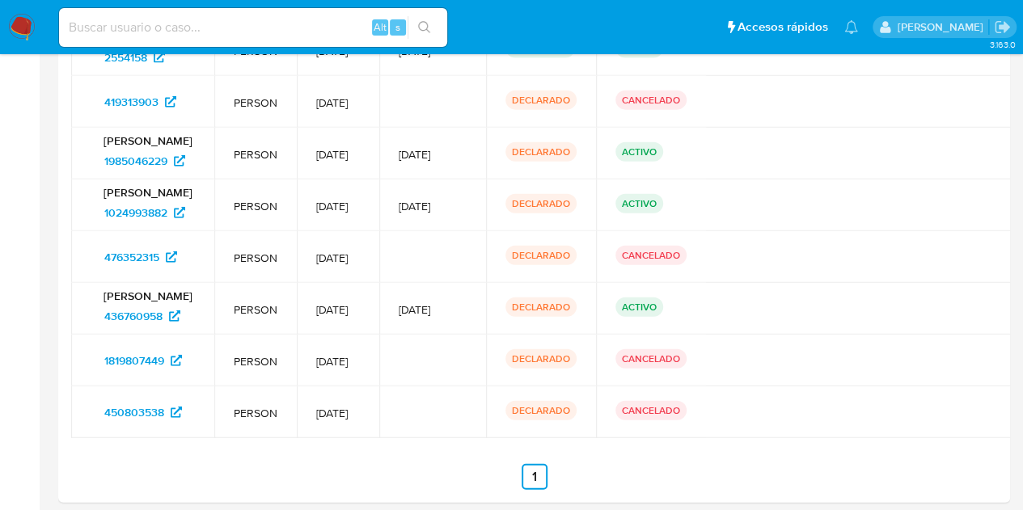
click at [136, 301] on p "Ricardo Lagreca Siqueira" at bounding box center [143, 296] width 104 height 15
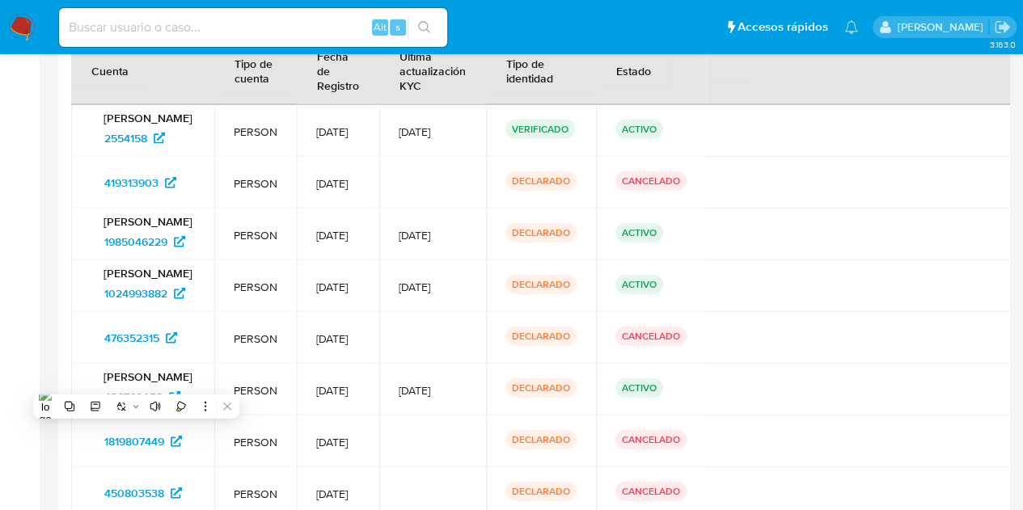
click at [113, 277] on p "Ricardo Lagreca Siqueira" at bounding box center [143, 273] width 104 height 15
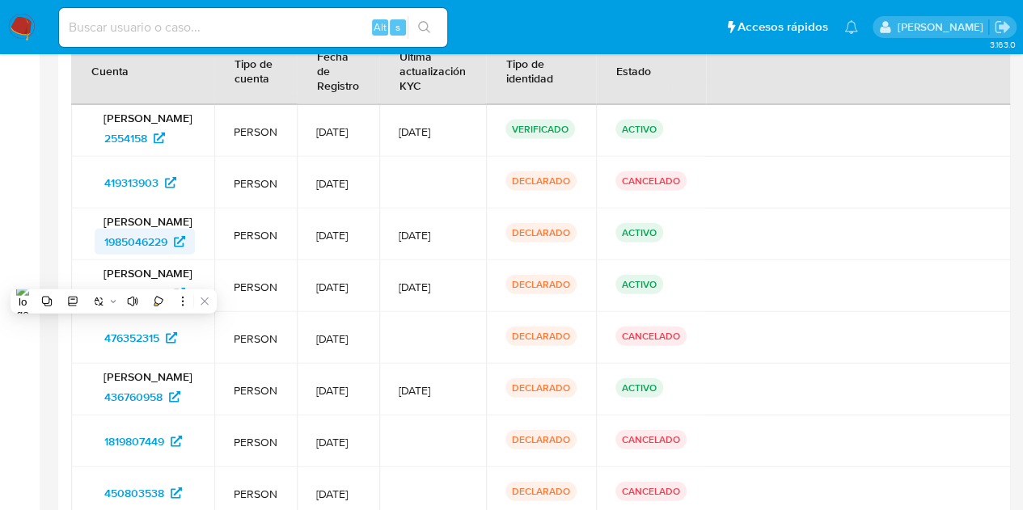
click at [128, 237] on span "1985046229" at bounding box center [135, 242] width 63 height 26
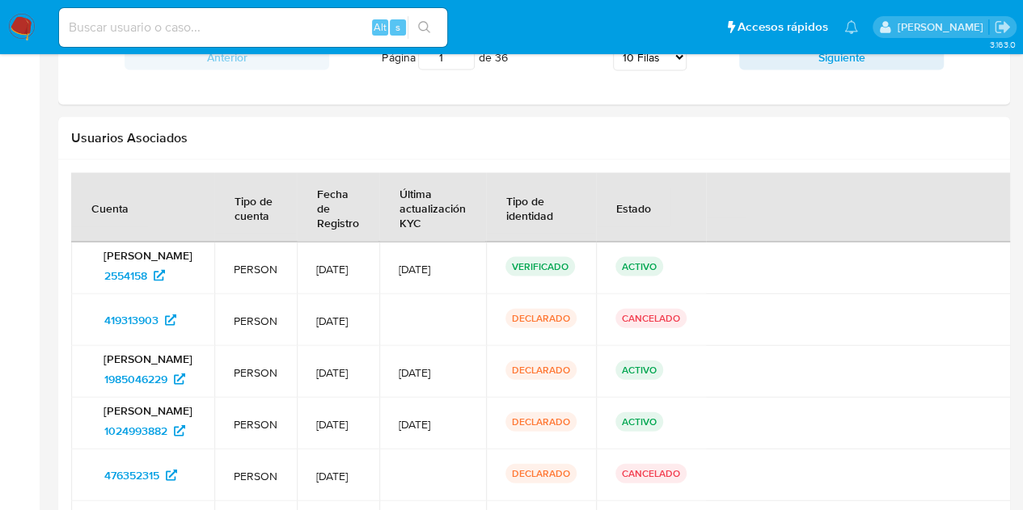
scroll to position [1602, 0]
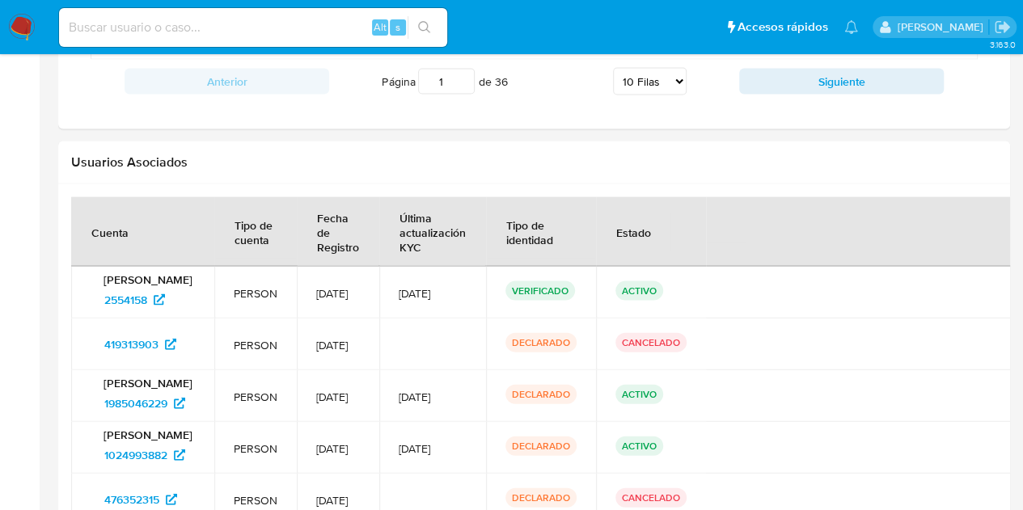
click at [663, 283] on p "ACTIVO" at bounding box center [639, 290] width 48 height 19
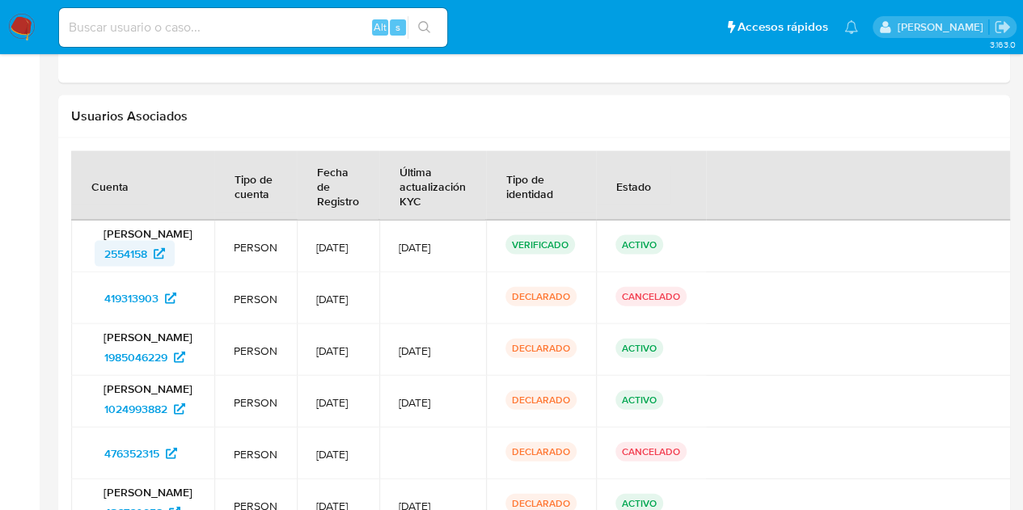
scroll to position [1683, 0]
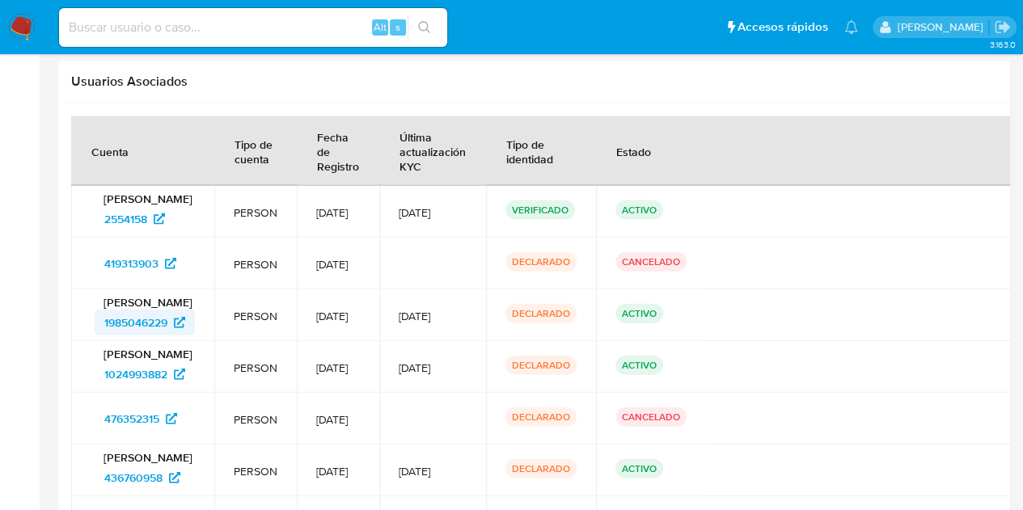
click at [162, 331] on span "1985046229" at bounding box center [135, 323] width 63 height 26
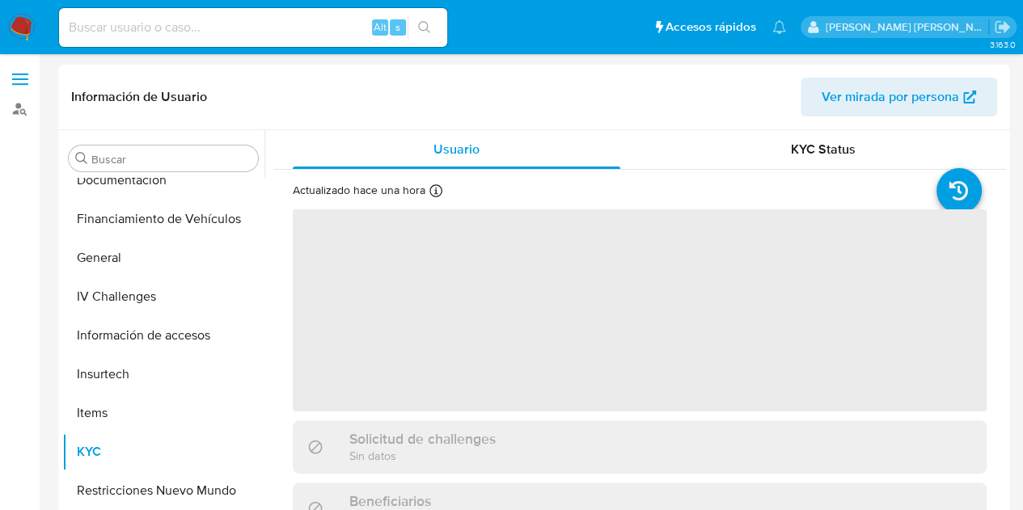
scroll to position [412, 0]
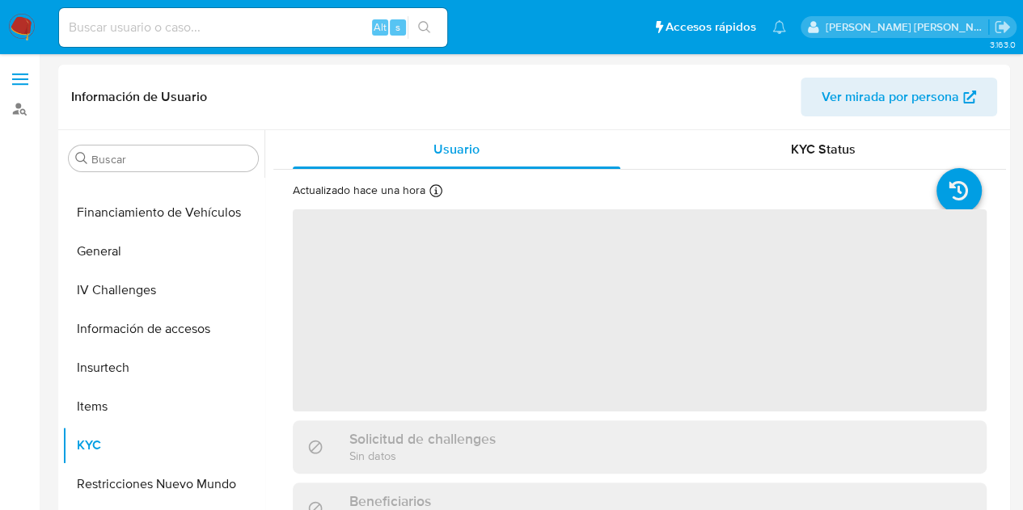
select select "10"
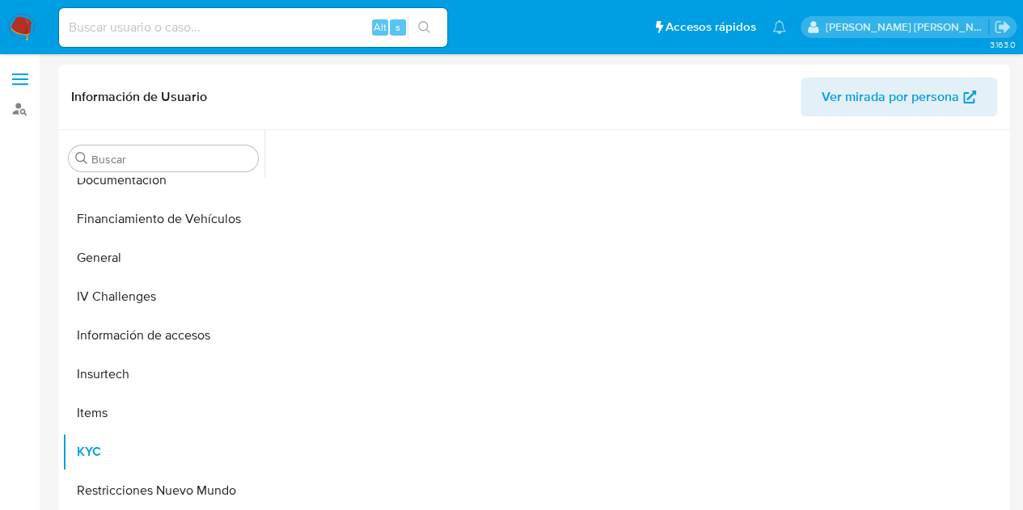
scroll to position [412, 0]
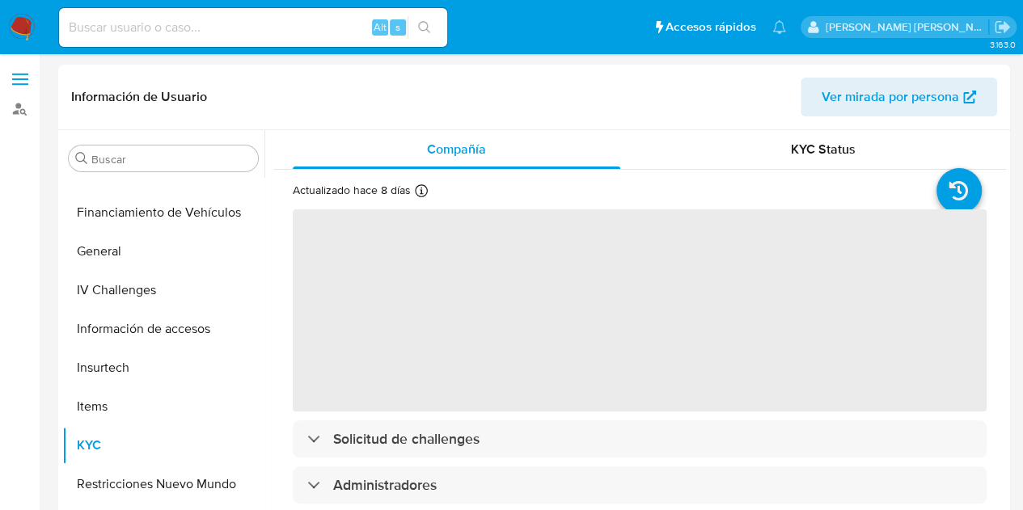
select select "10"
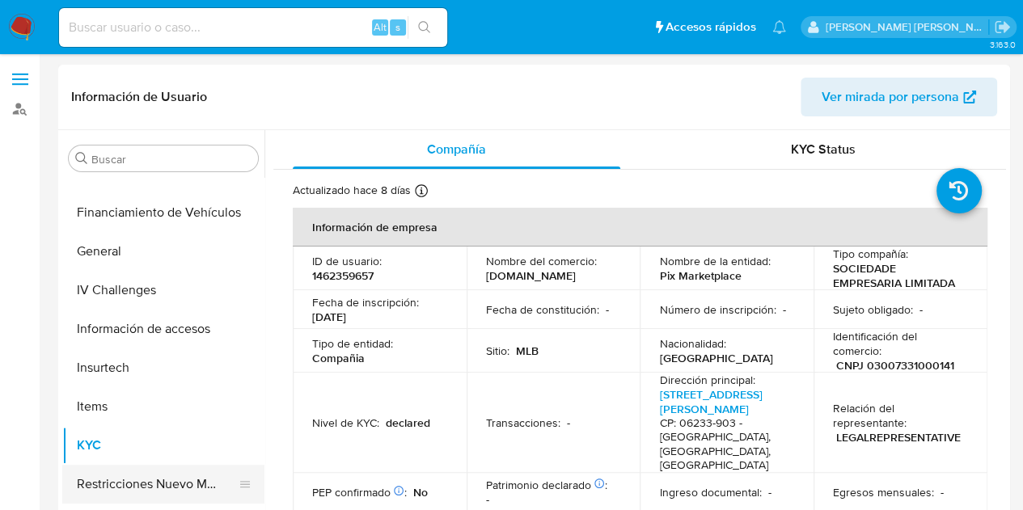
click at [162, 485] on button "Restricciones Nuevo Mundo" at bounding box center [156, 484] width 189 height 39
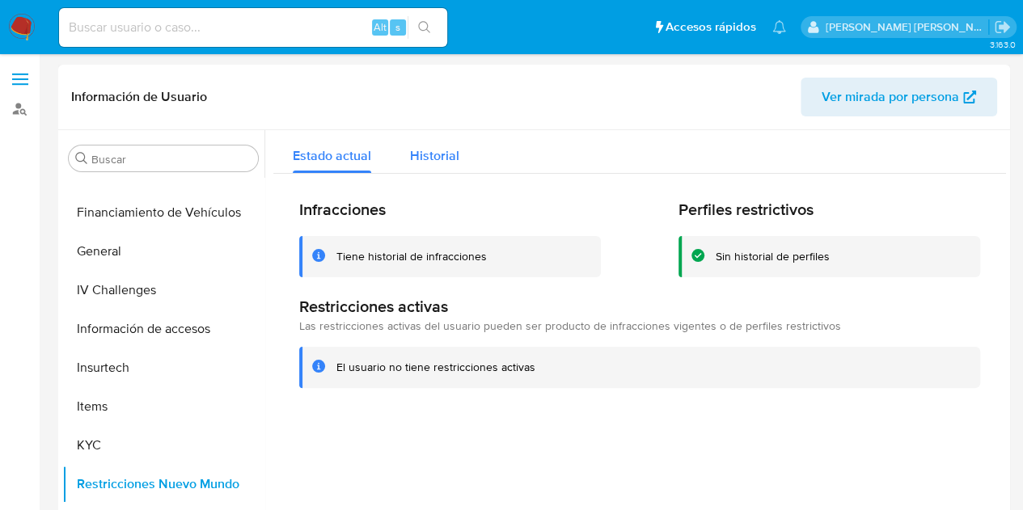
click at [444, 150] on span "Historial" at bounding box center [434, 155] width 49 height 19
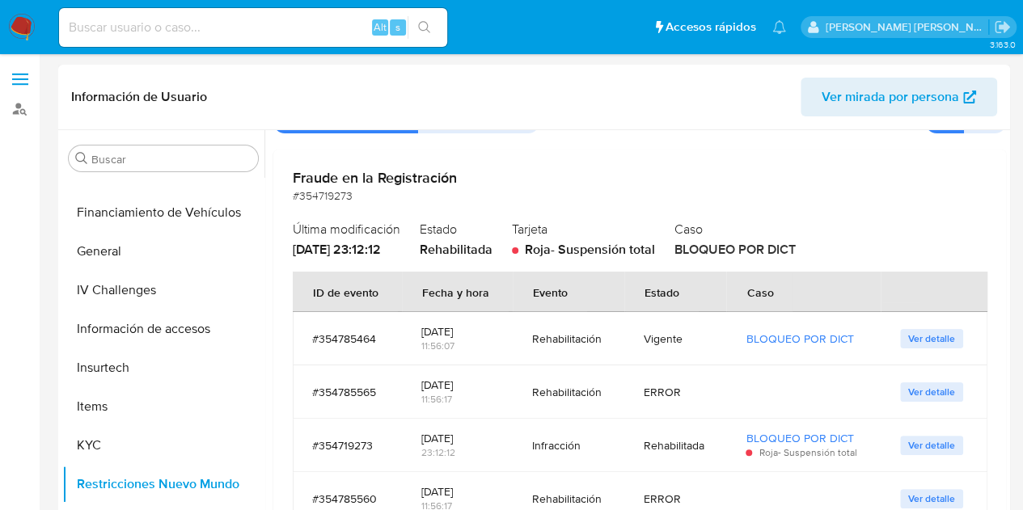
scroll to position [3, 0]
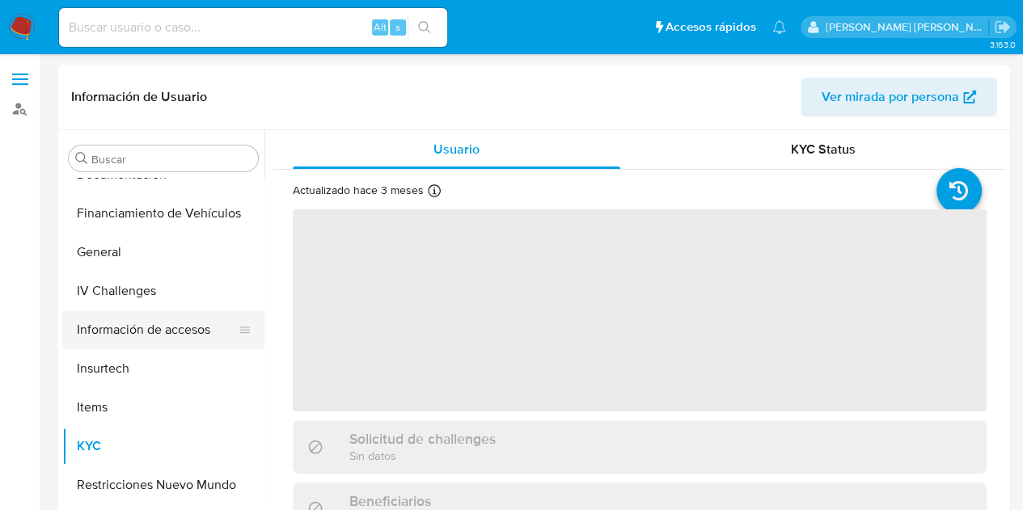
scroll to position [412, 0]
click at [212, 488] on button "Restricciones Nuevo Mundo" at bounding box center [156, 484] width 189 height 39
select select "10"
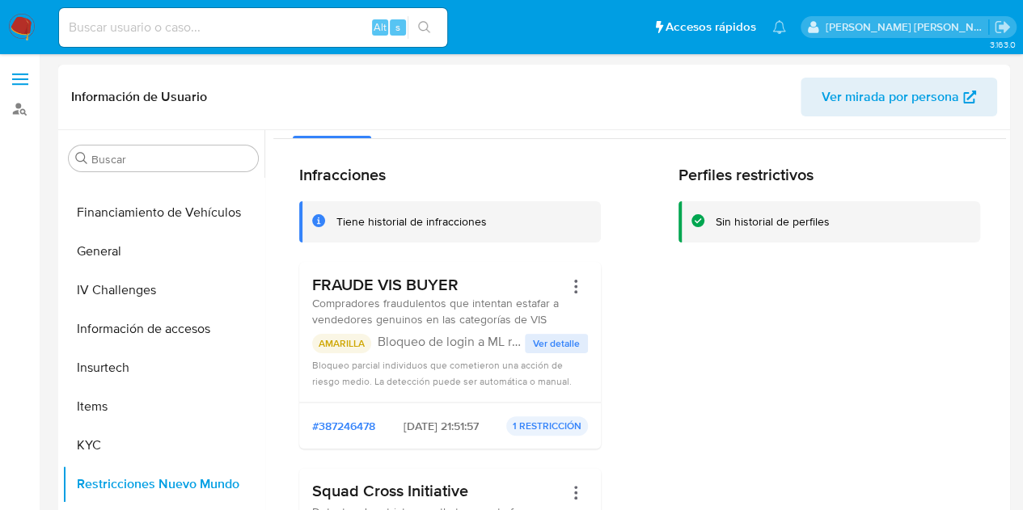
scroll to position [0, 0]
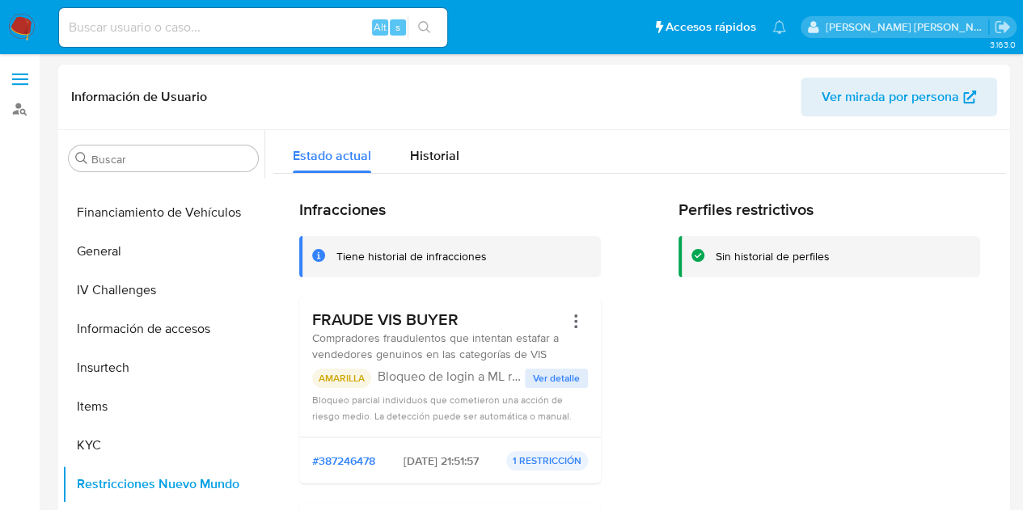
click at [566, 376] on span "Ver detalle" at bounding box center [556, 378] width 47 height 16
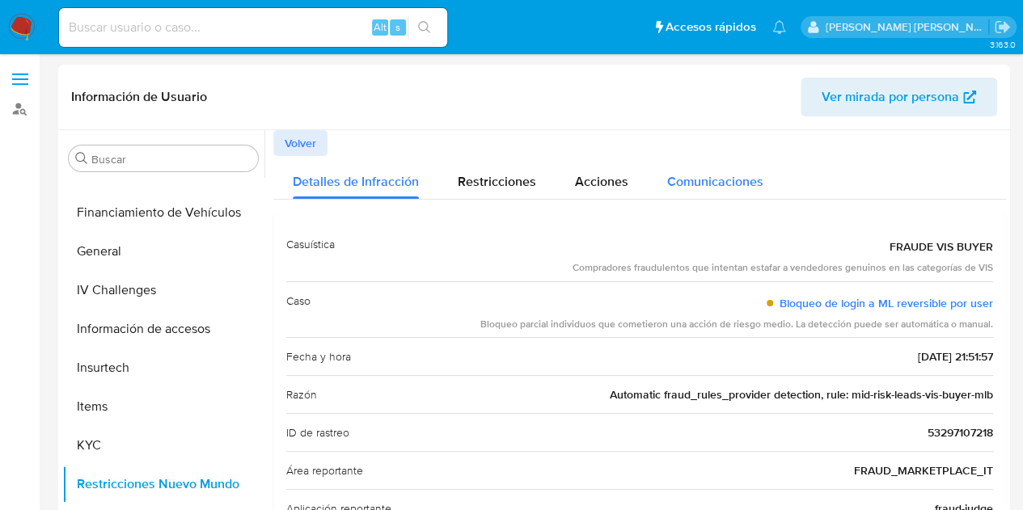
click at [686, 179] on span "Comunicaciones" at bounding box center [715, 181] width 96 height 19
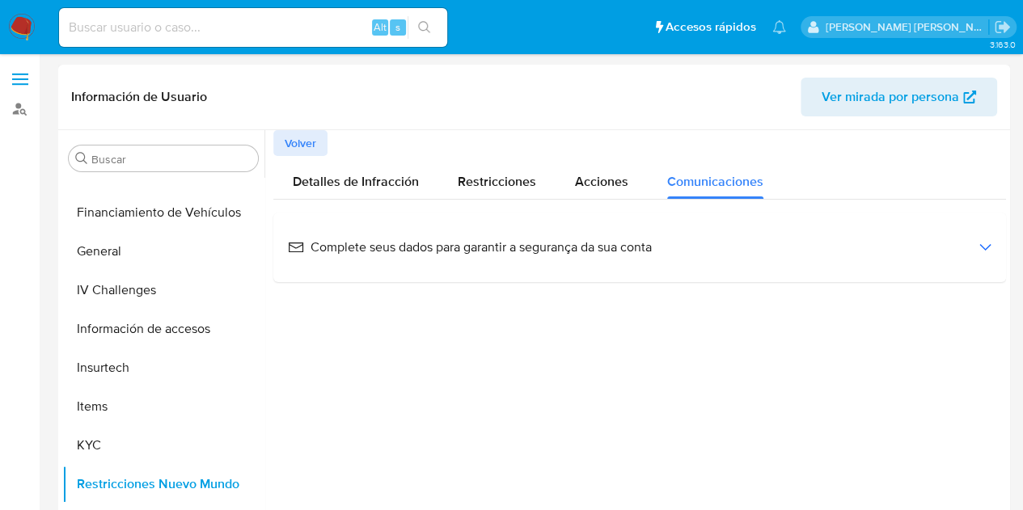
click at [549, 277] on div "Complete seus dados para garantir a segurança da sua conta" at bounding box center [639, 248] width 733 height 70
click at [560, 247] on span "Complete seus dados para garantir a segurança da sua conta" at bounding box center [470, 248] width 364 height 18
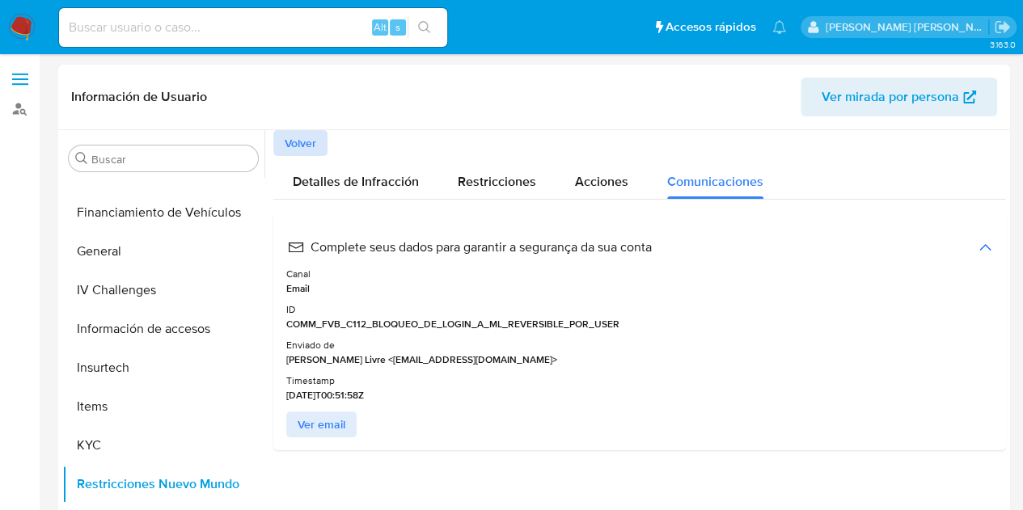
click at [304, 142] on span "Volver" at bounding box center [301, 143] width 32 height 23
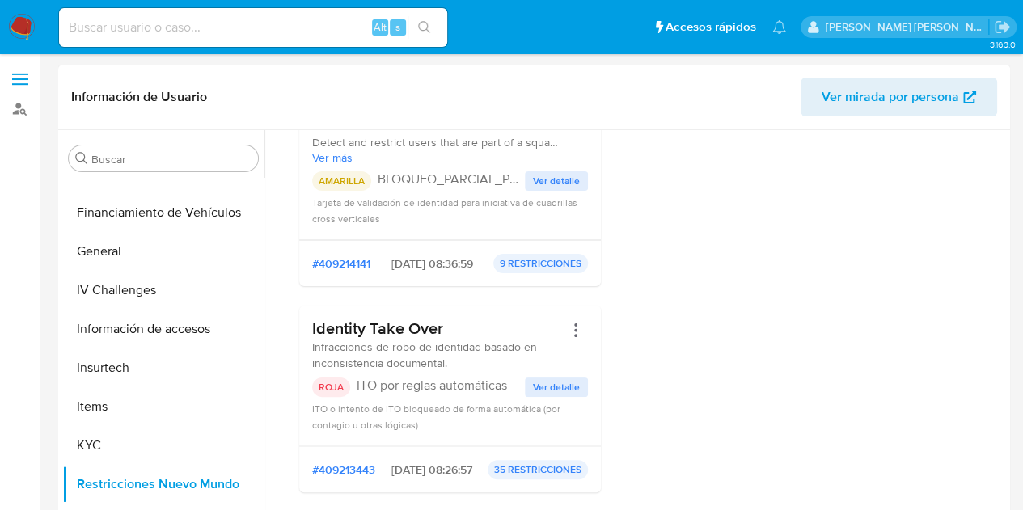
scroll to position [485, 0]
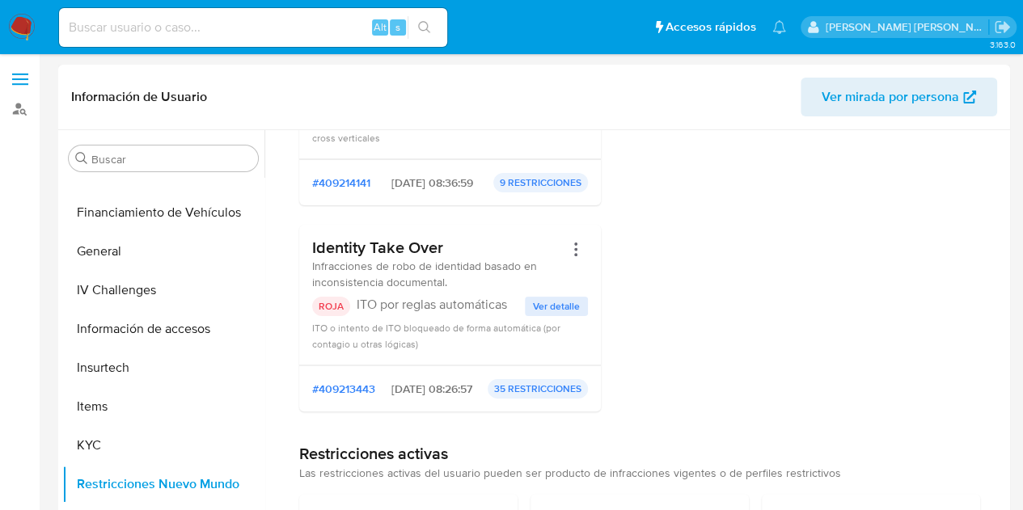
click at [443, 258] on h3 "Identity Take Over" at bounding box center [437, 248] width 251 height 20
click at [826, 268] on div "Perfiles restrictivos Sin historial de perfiles" at bounding box center [829, 70] width 302 height 710
